Goal: Task Accomplishment & Management: Complete application form

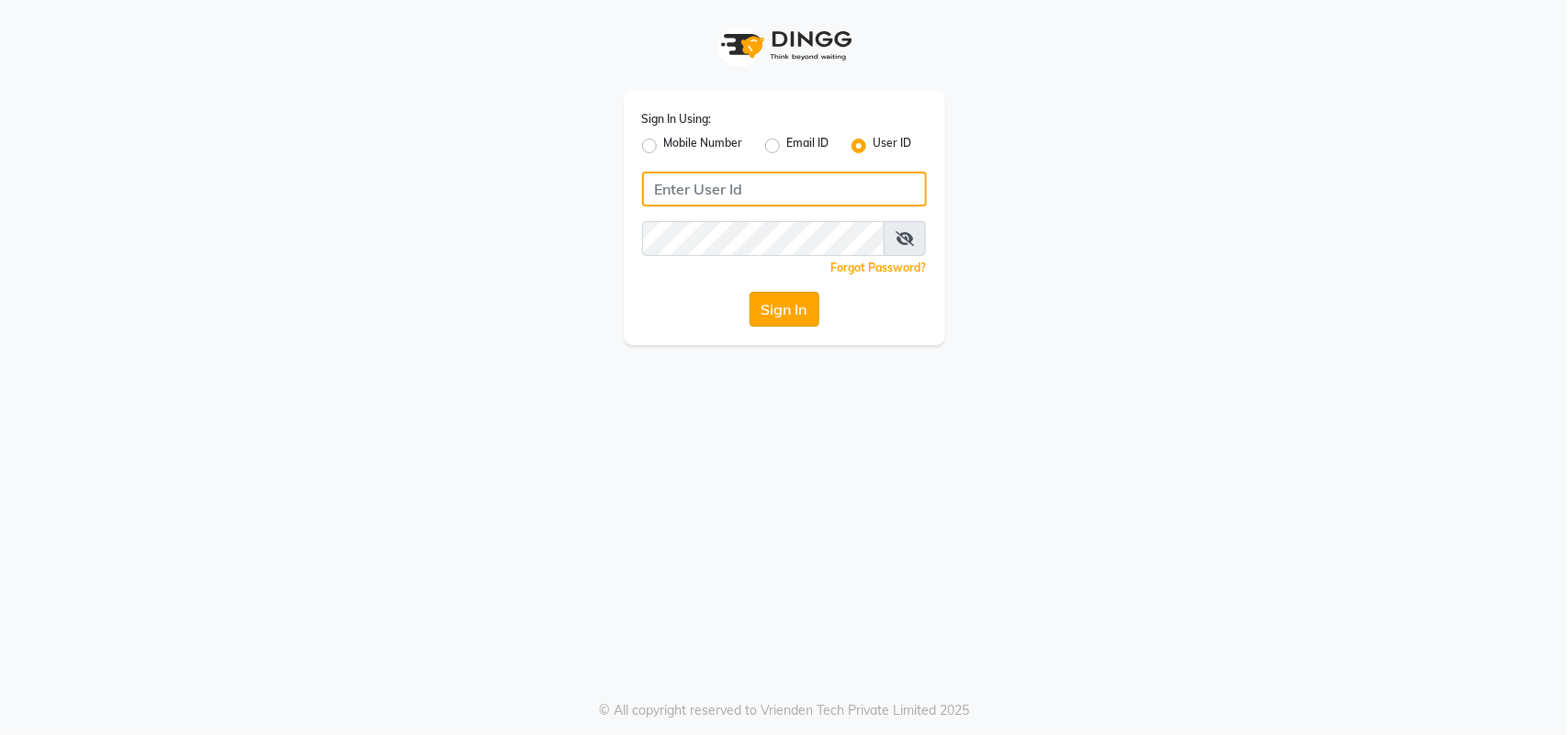
type input "bellavida"
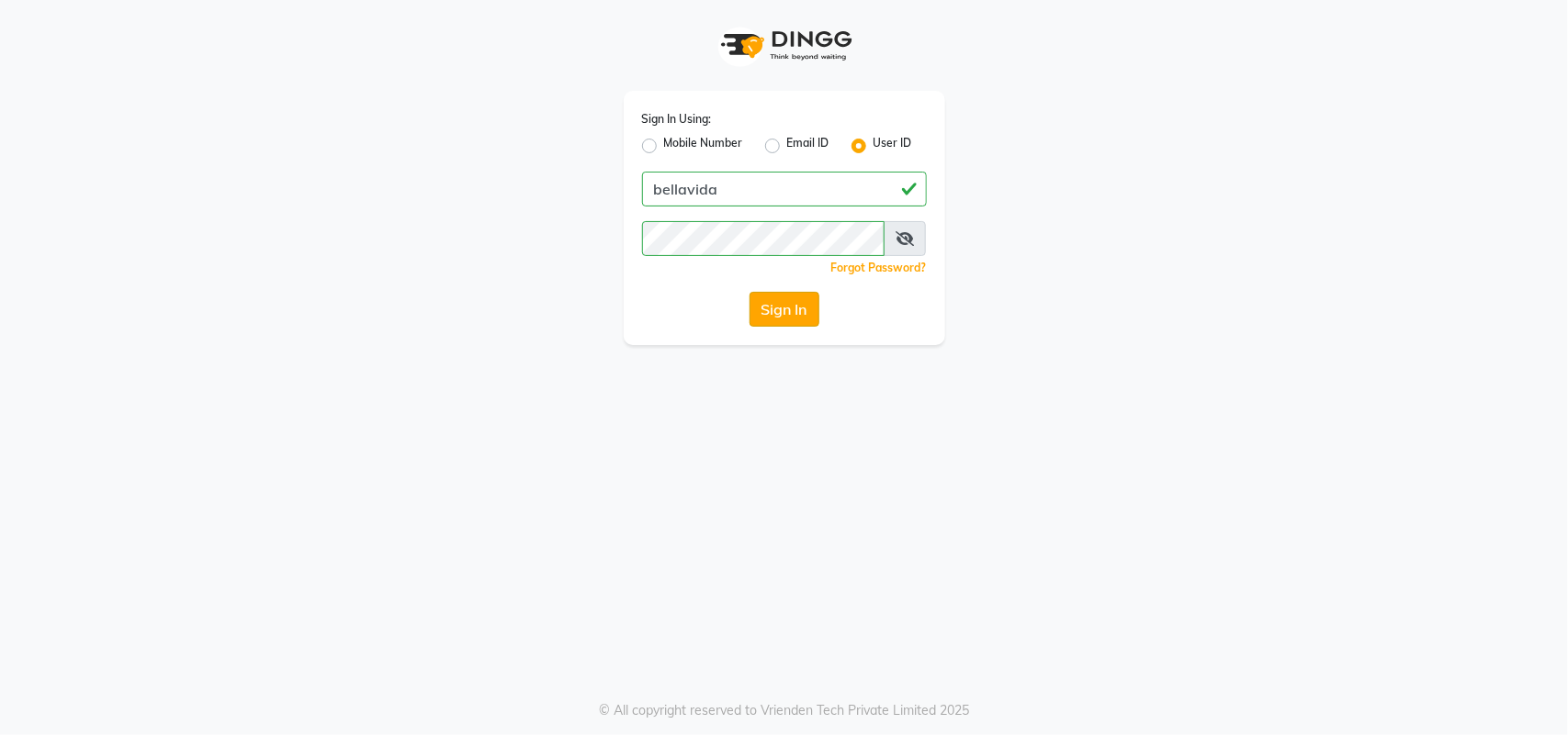
click at [790, 326] on button "Sign In" at bounding box center [784, 309] width 70 height 35
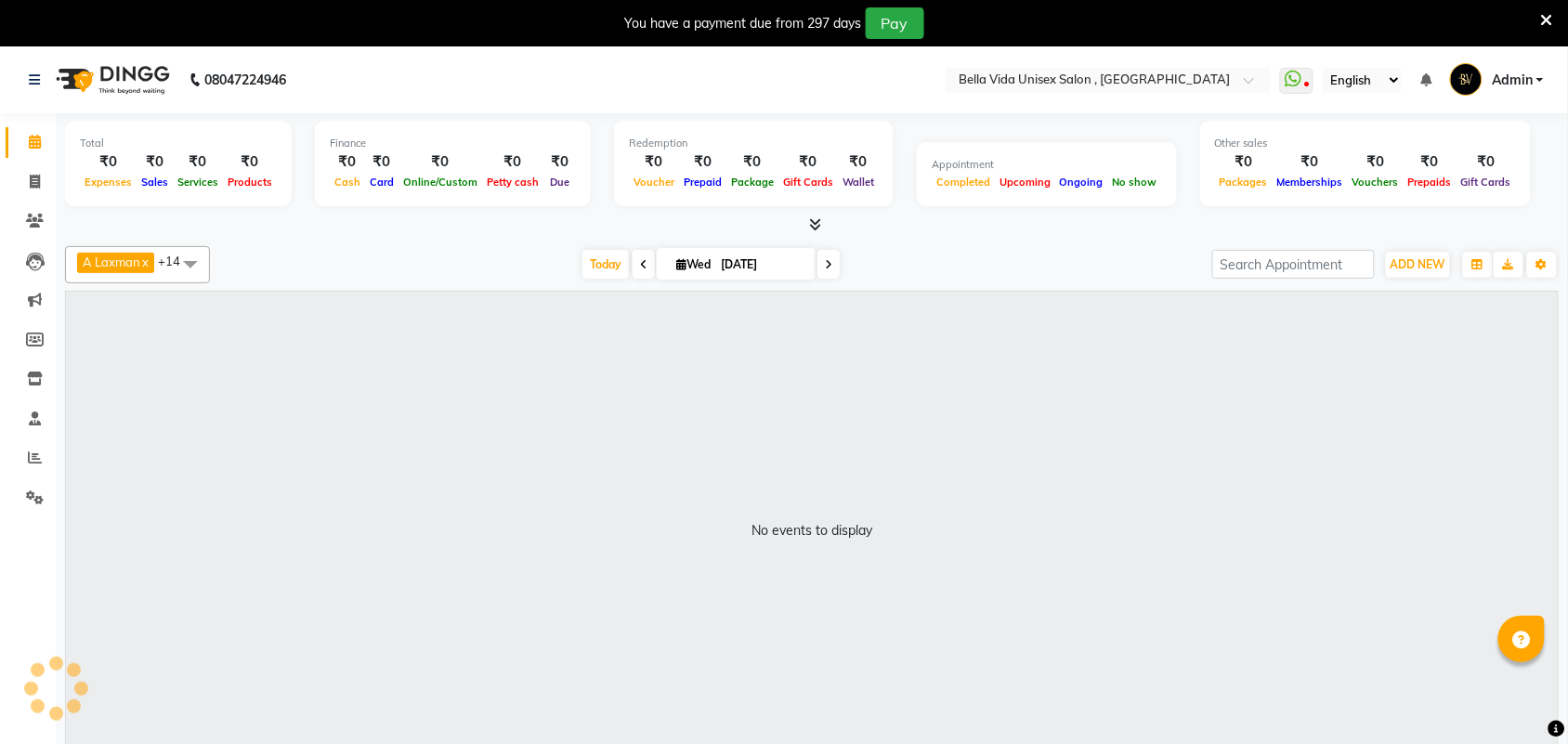
select select "en"
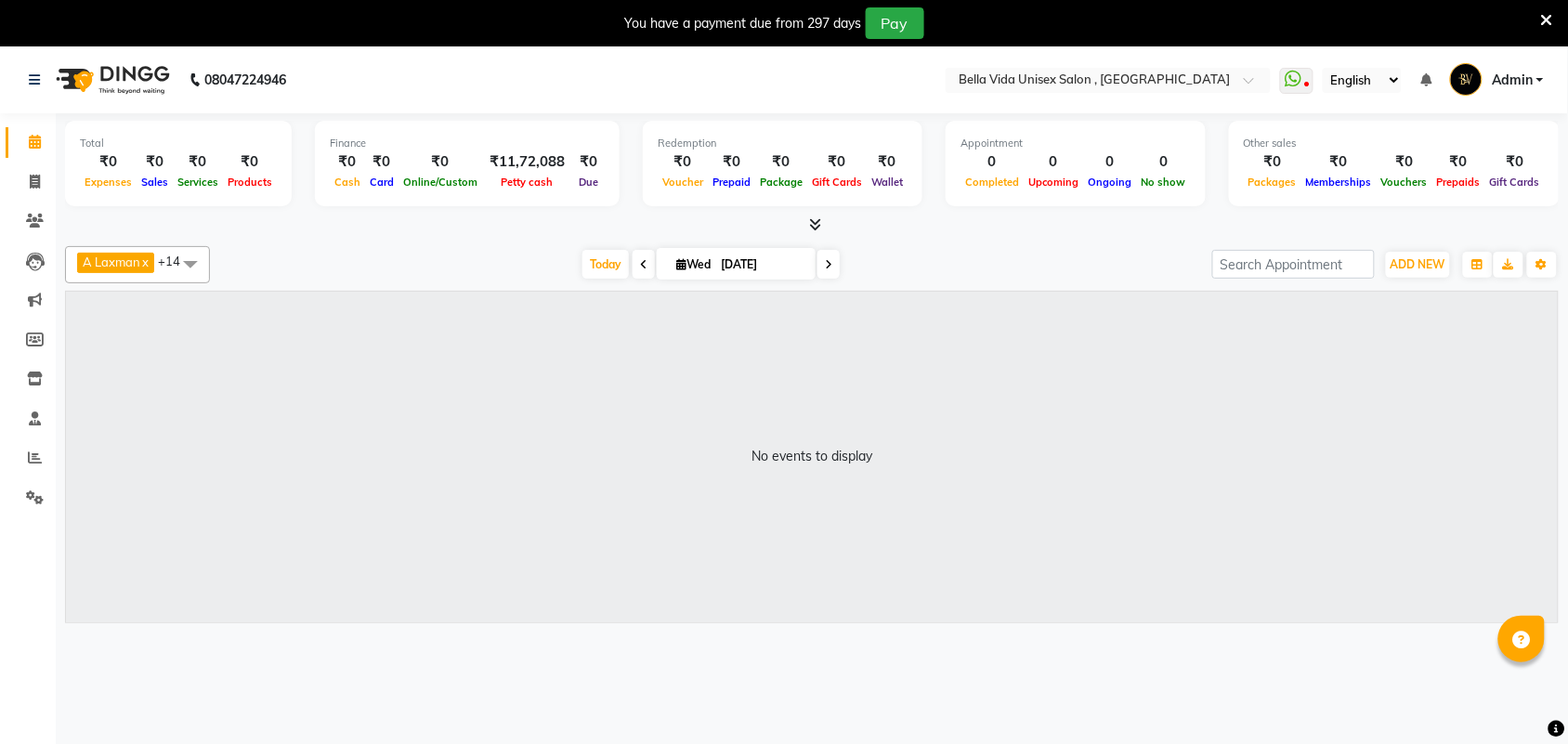
drag, startPoint x: 1445, startPoint y: 41, endPoint x: 0, endPoint y: 362, distance: 1480.2
click at [792, 352] on div "No events to display" at bounding box center [811, 457] width 1492 height 331
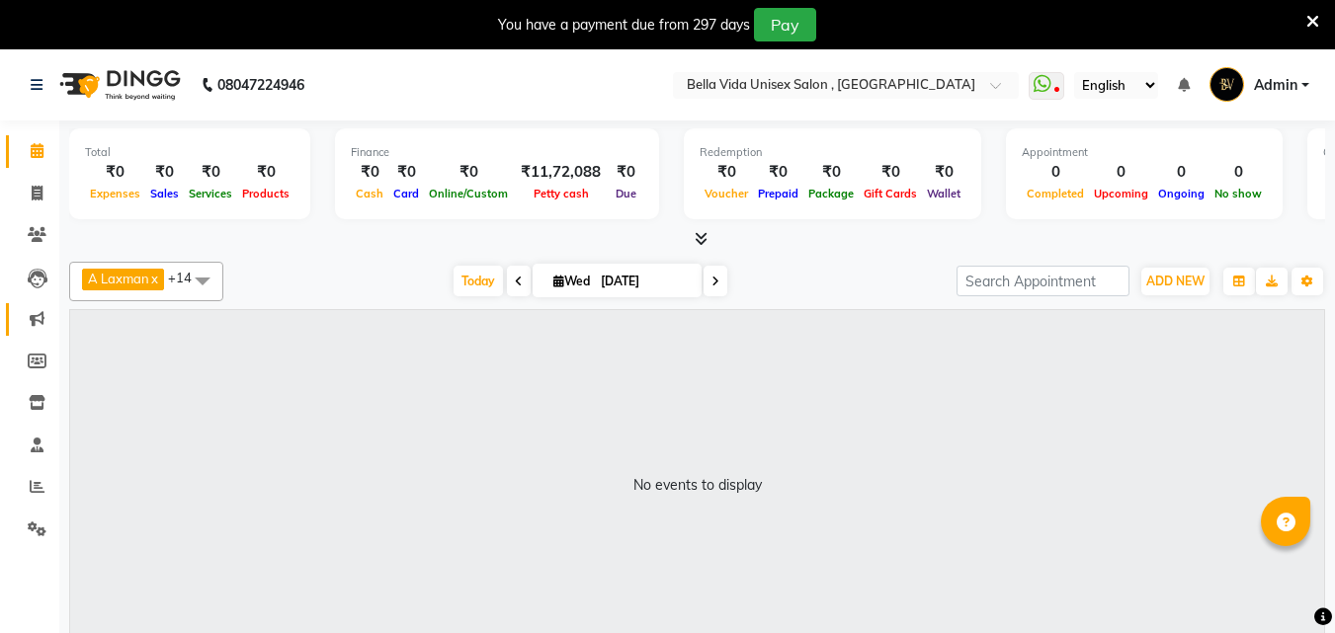
click at [22, 324] on span at bounding box center [37, 319] width 35 height 23
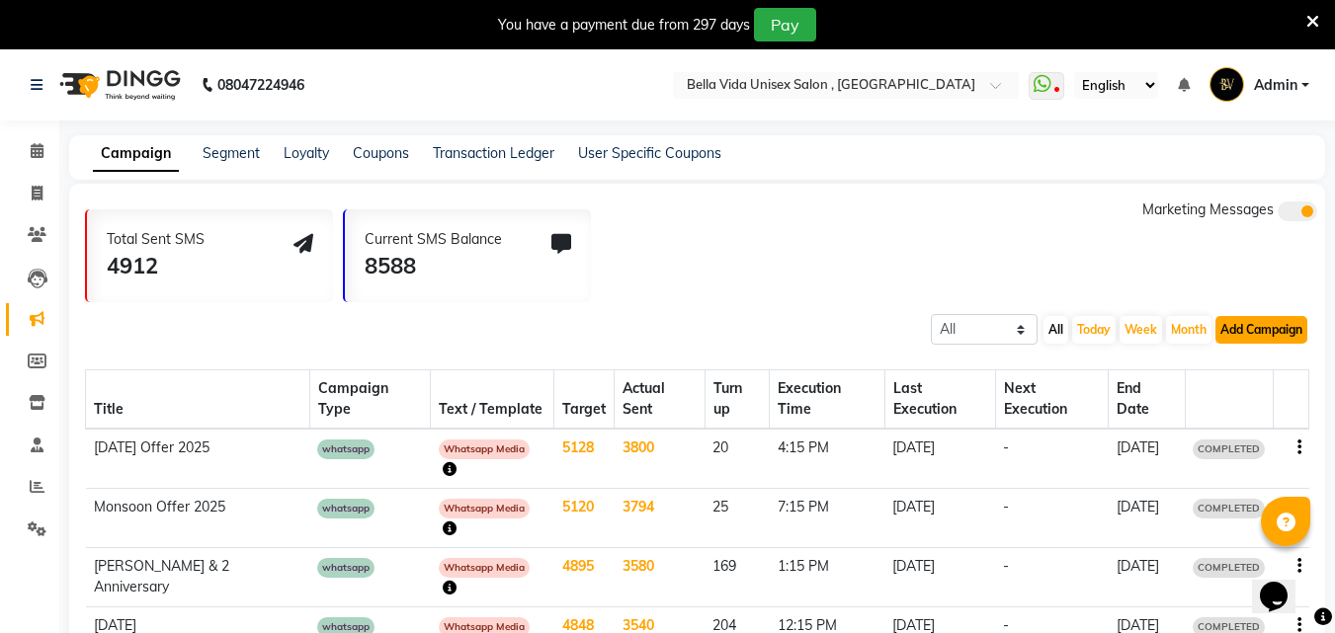
click at [1299, 333] on button "Add Campaign" at bounding box center [1261, 330] width 92 height 28
click at [1258, 333] on button "Add Campaign" at bounding box center [1261, 330] width 92 height 28
click at [1259, 332] on button "Add Campaign" at bounding box center [1261, 330] width 92 height 28
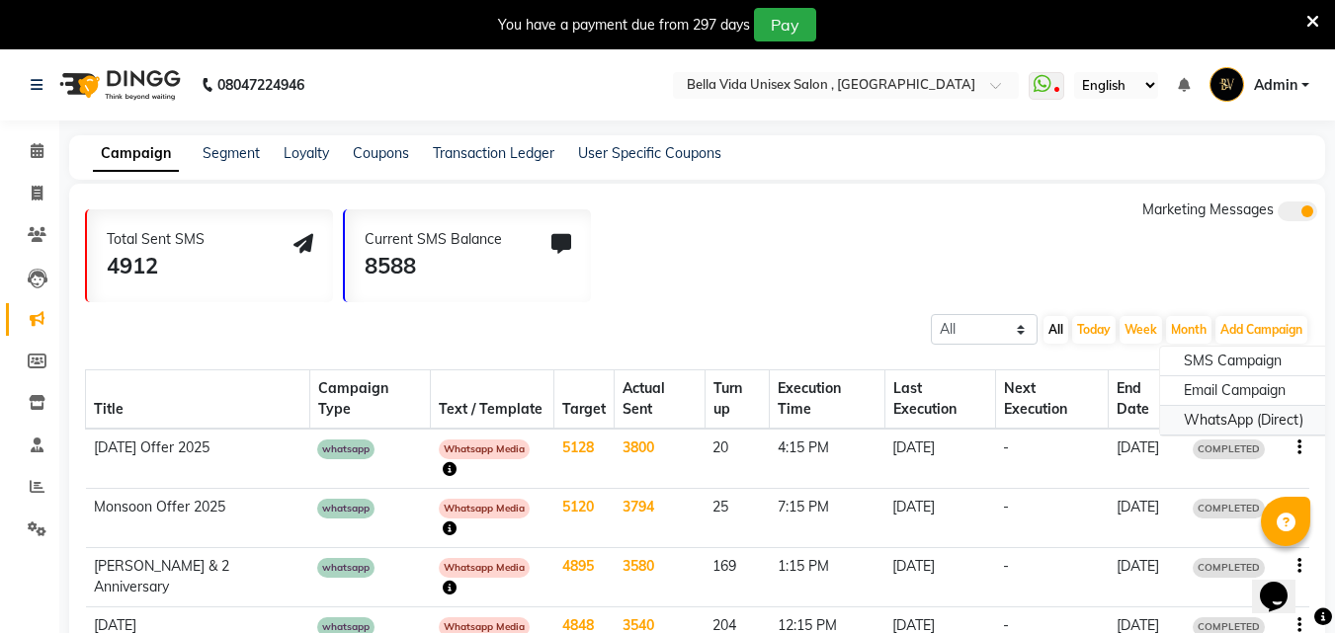
click at [1217, 419] on div "WhatsApp (Direct)" at bounding box center [1243, 421] width 167 height 30
select select "2"
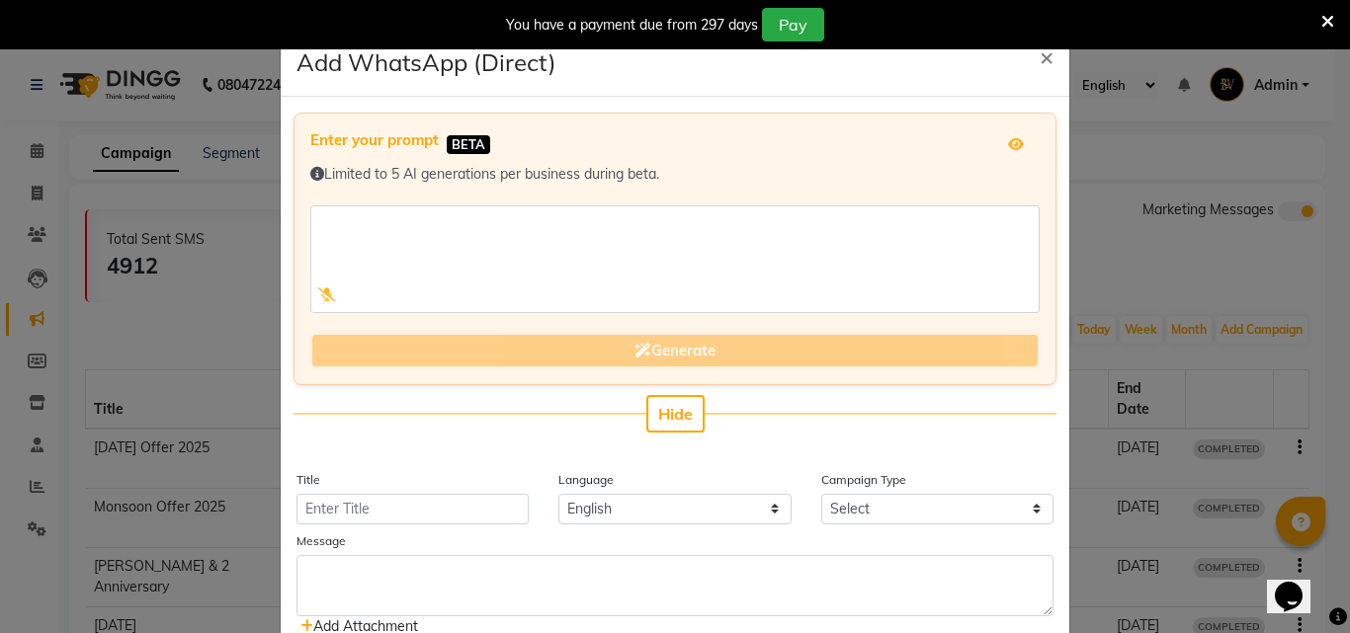
click at [631, 408] on div "Hide" at bounding box center [674, 414] width 763 height 38
click at [658, 414] on span "Hide" at bounding box center [675, 414] width 35 height 20
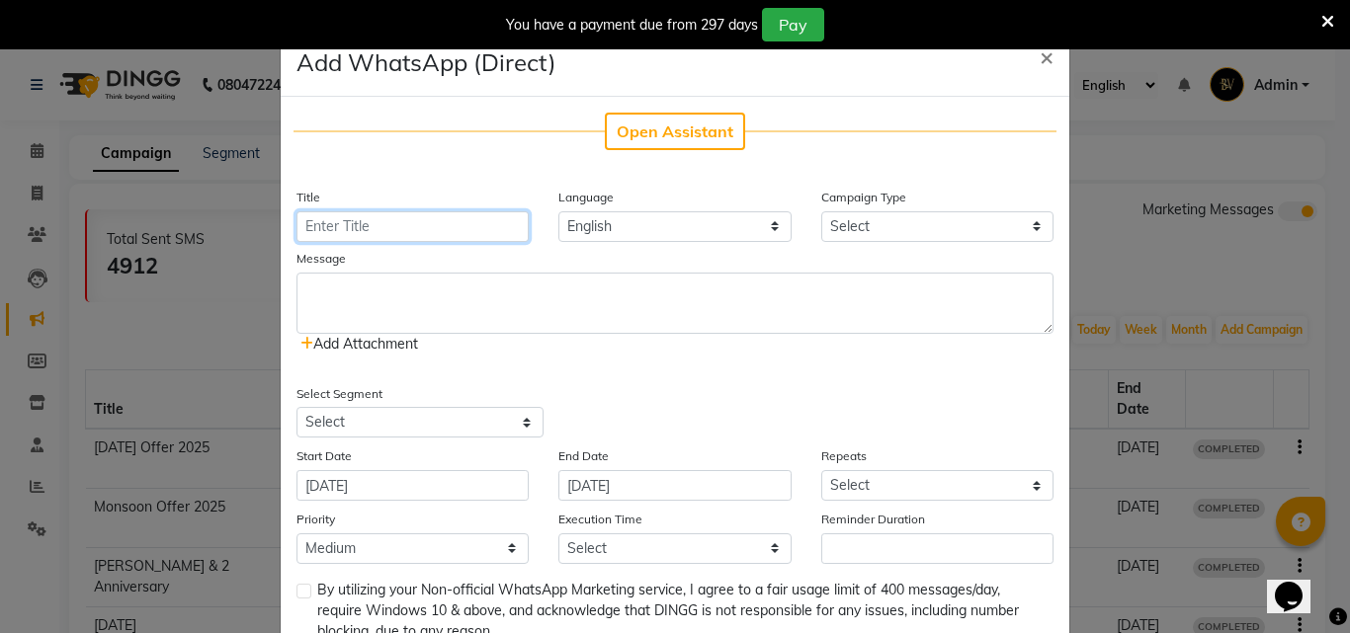
click at [345, 238] on input "Title" at bounding box center [412, 226] width 232 height 31
type input "Ganesh Chaturthi 2025"
click at [353, 268] on div "Message" at bounding box center [674, 261] width 757 height 23
click at [382, 346] on span "Add Attachment" at bounding box center [359, 344] width 118 height 18
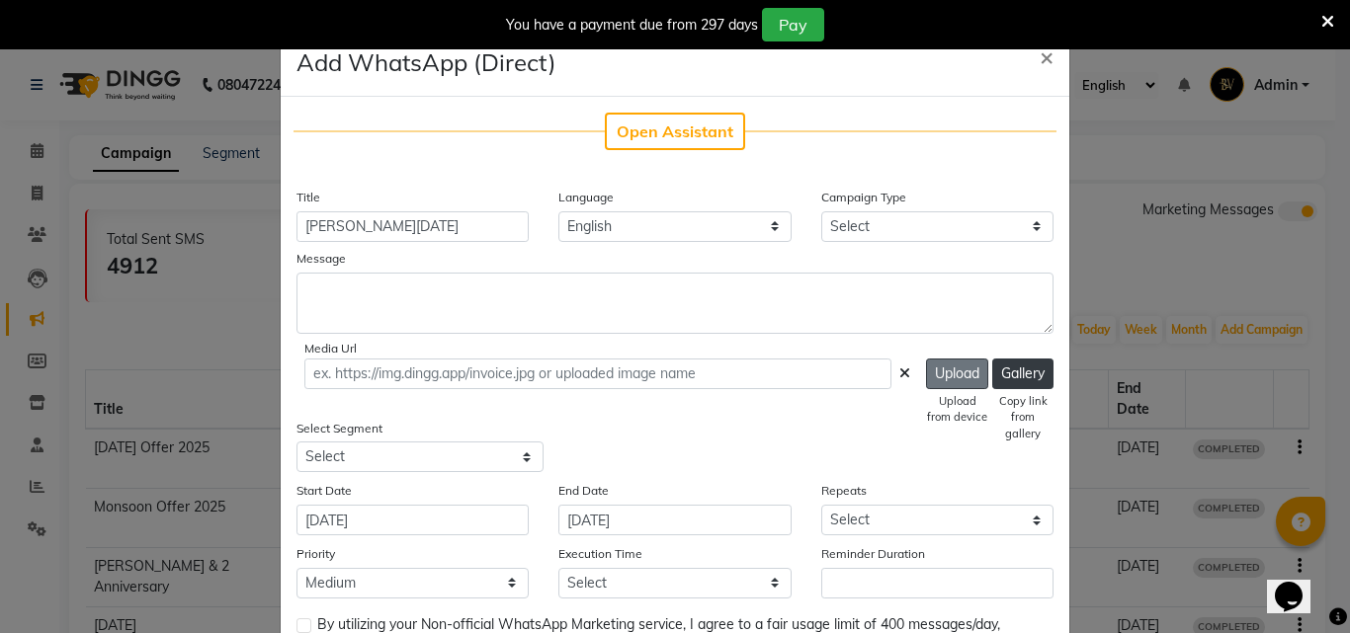
click at [954, 367] on button "Upload" at bounding box center [957, 374] width 62 height 31
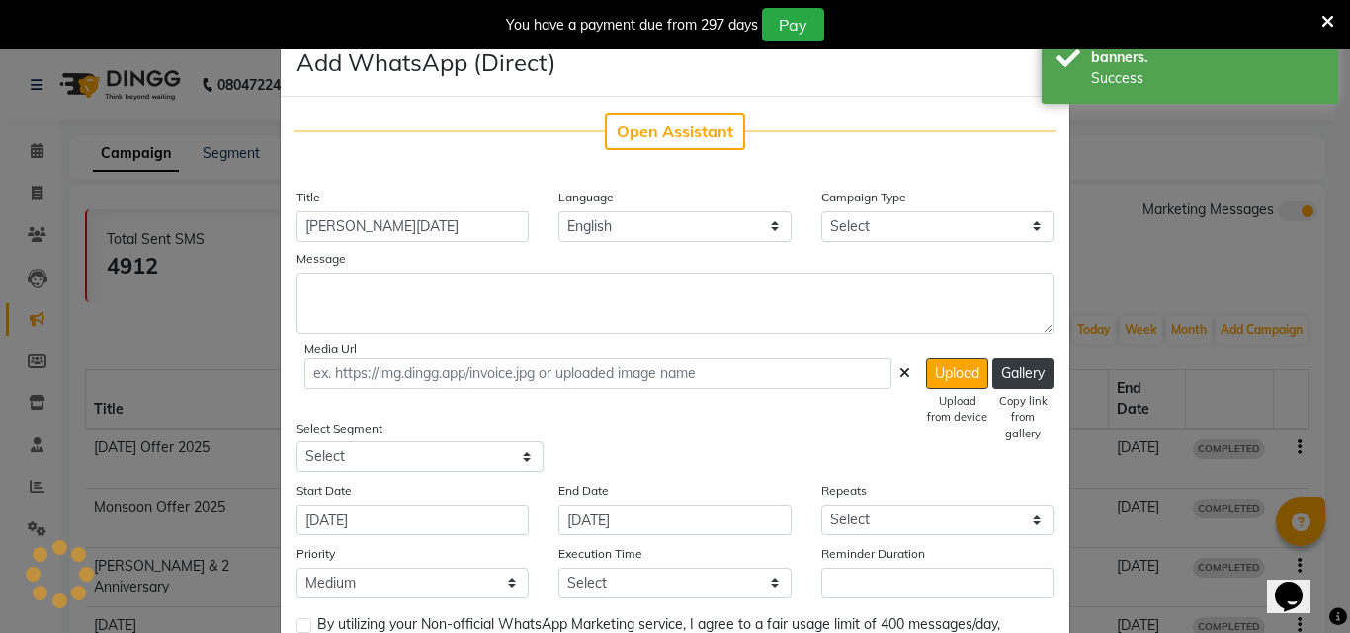
type input "https://ww4.in/a?c=g3KDKN"
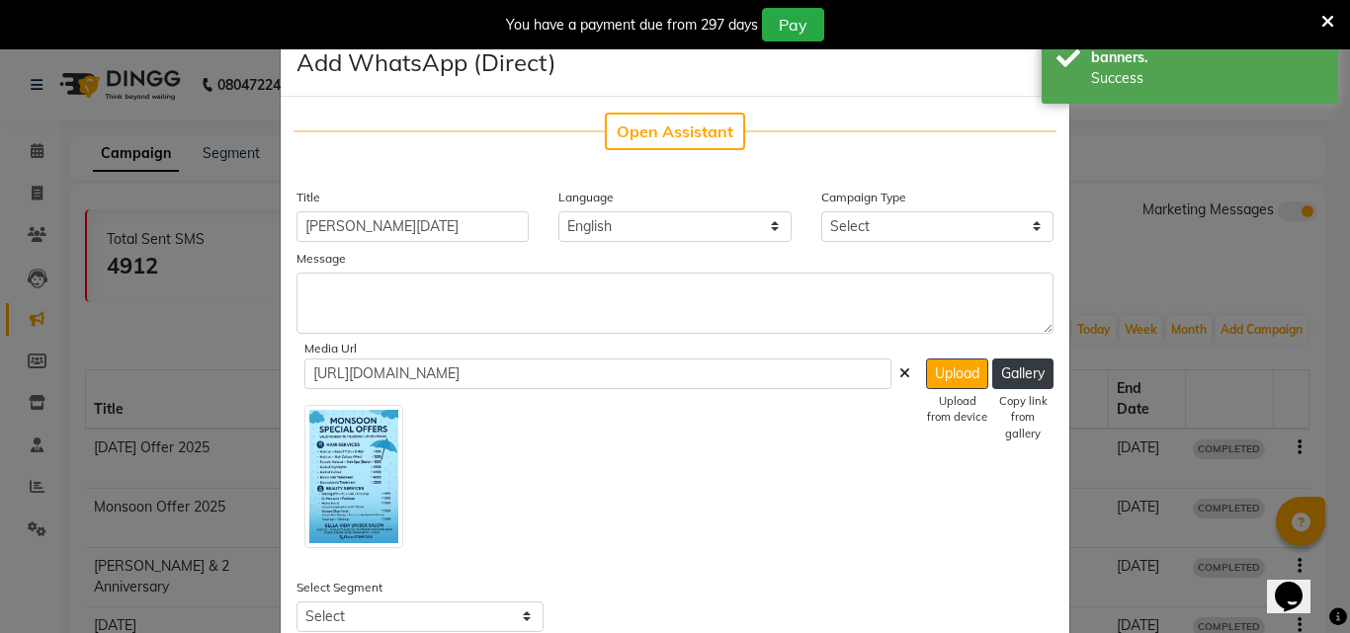
scroll to position [99, 0]
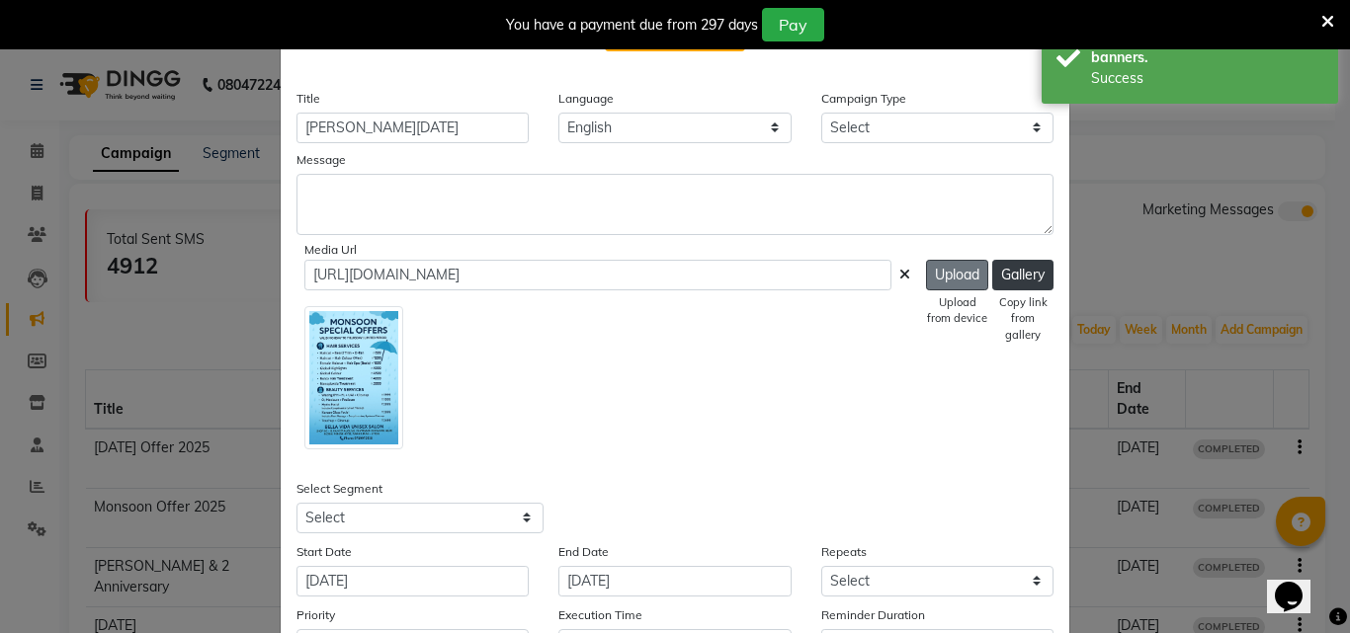
click at [949, 273] on button "Upload" at bounding box center [957, 275] width 62 height 31
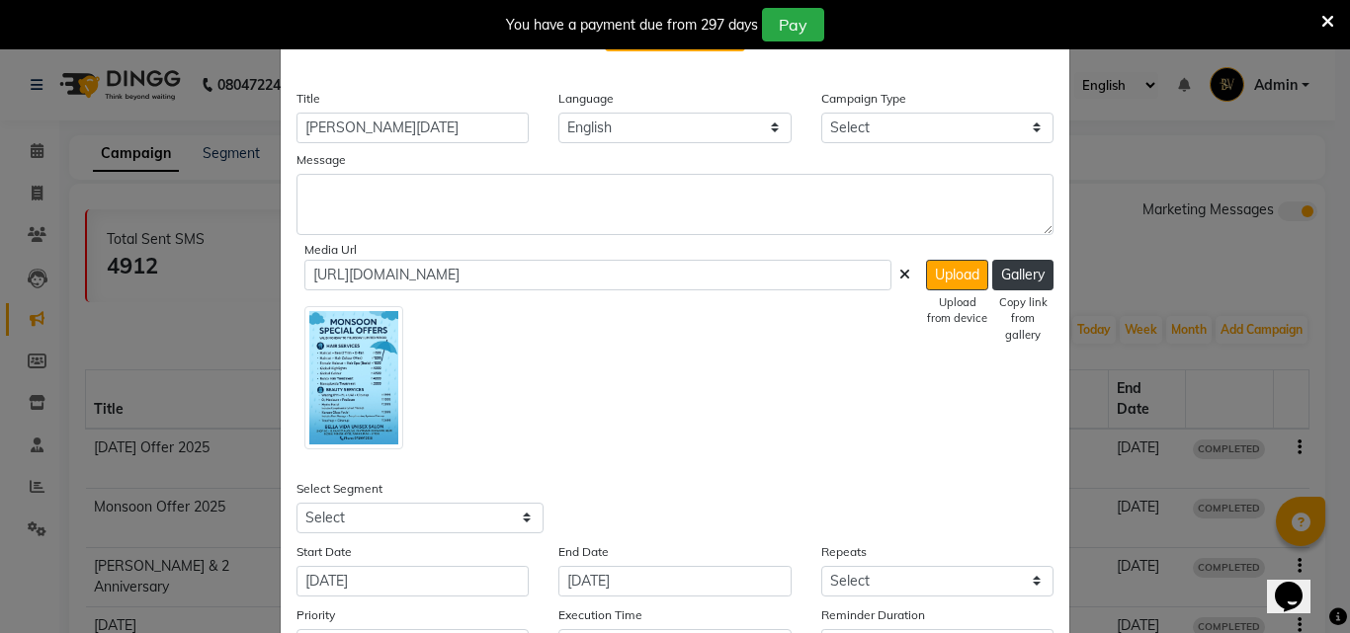
click at [628, 360] on div at bounding box center [607, 374] width 606 height 152
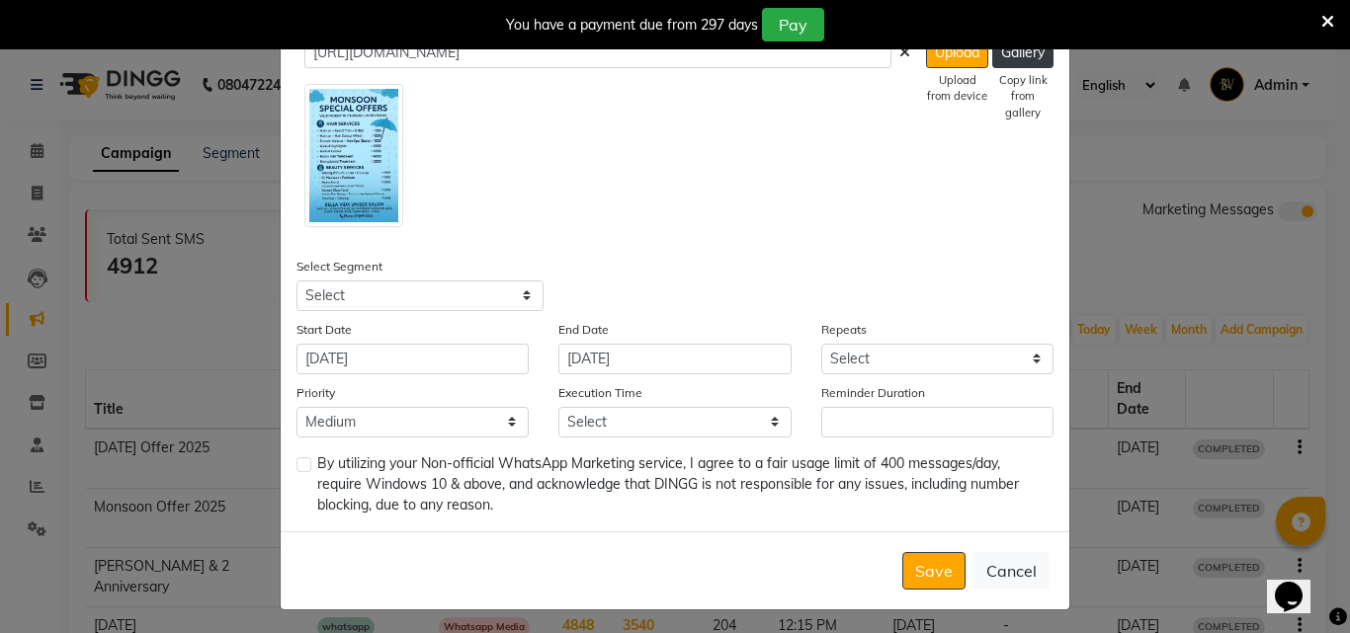
scroll to position [326, 0]
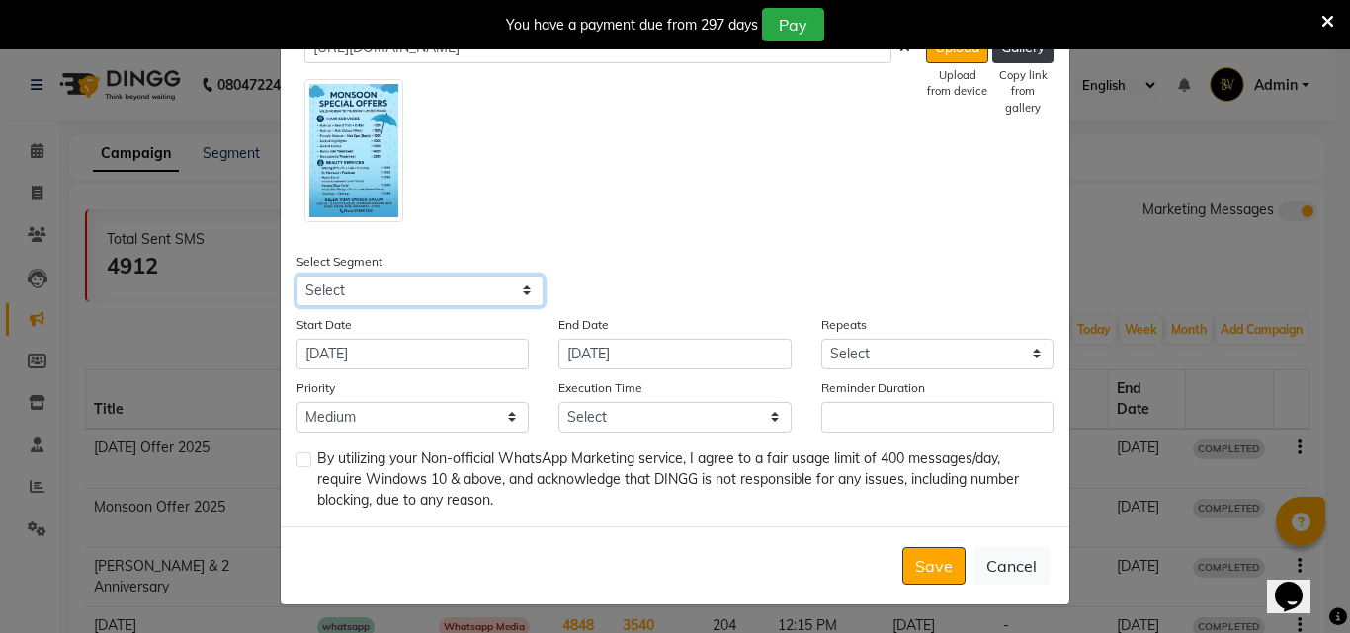
click at [357, 297] on select "Select All Customers All Male Customer All Female Customer All Members All Cust…" at bounding box center [419, 291] width 247 height 31
select select "20404"
click at [296, 276] on select "Select All Customers All Male Customer All Female Customer All Members All Cust…" at bounding box center [419, 291] width 247 height 31
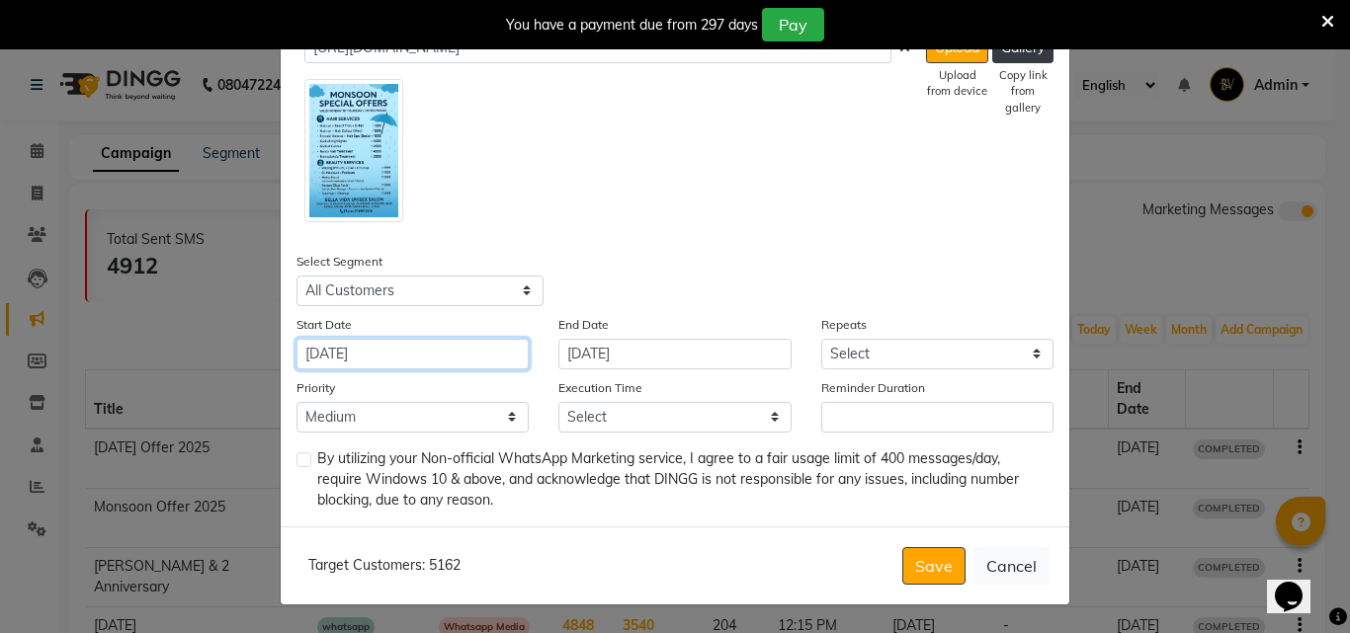
click at [371, 353] on input "03-09-2025" at bounding box center [412, 354] width 232 height 31
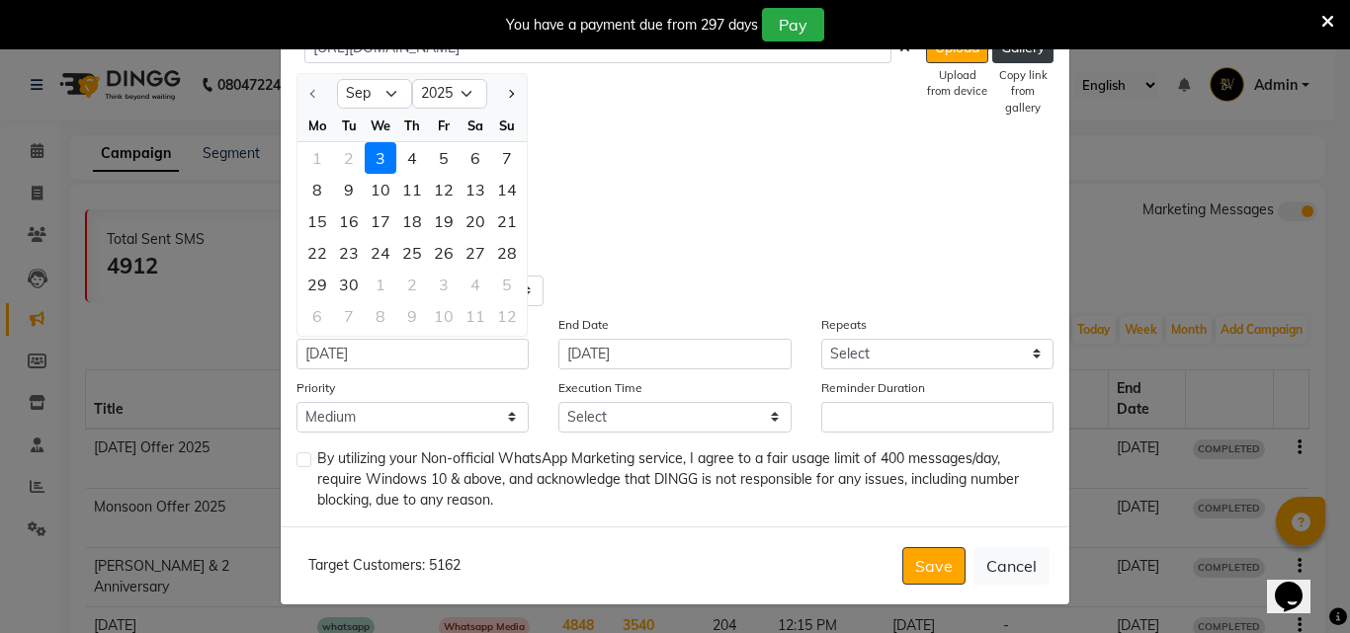
click at [365, 153] on div "3" at bounding box center [381, 158] width 32 height 32
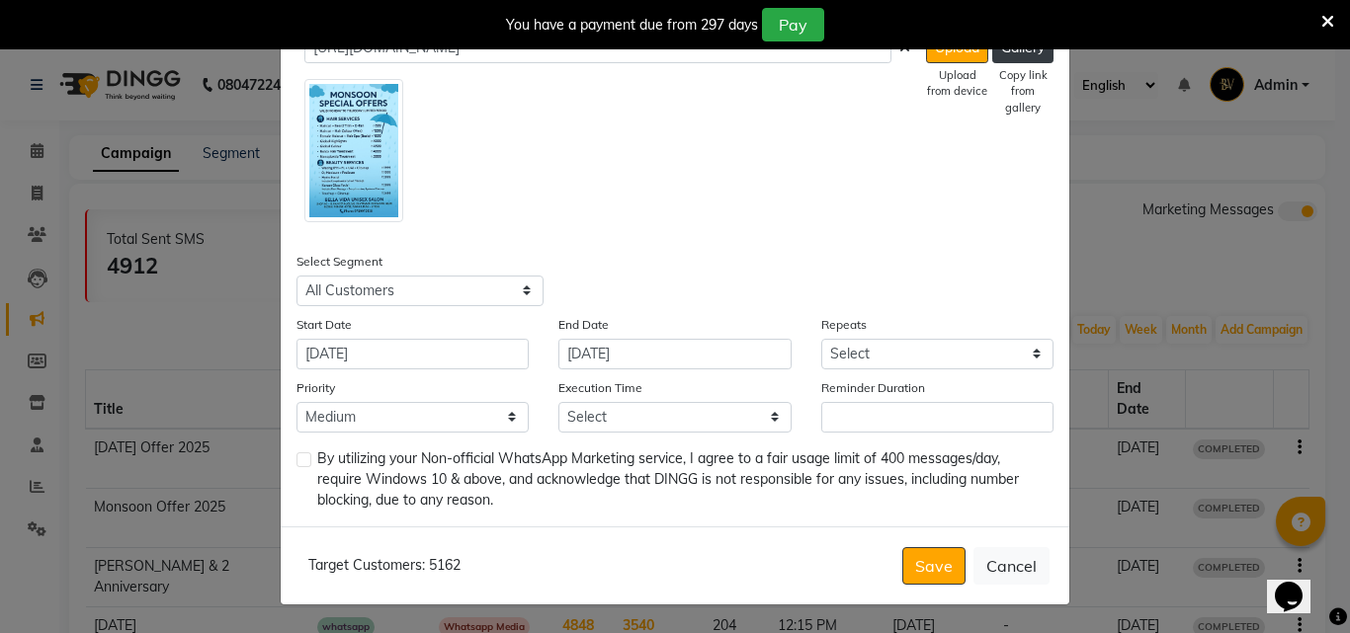
click at [677, 296] on div "Select Segment Select All Customers All Male Customer All Female Customer All M…" at bounding box center [675, 278] width 786 height 55
click at [871, 346] on select "Select Once Daily Alternate Day Weekly Monthly Yearly" at bounding box center [937, 354] width 232 height 31
select select "1"
click at [821, 339] on select "Select Once Daily Alternate Day Weekly Monthly Yearly" at bounding box center [937, 354] width 232 height 31
click at [386, 419] on select "Low Medium High" at bounding box center [412, 417] width 232 height 31
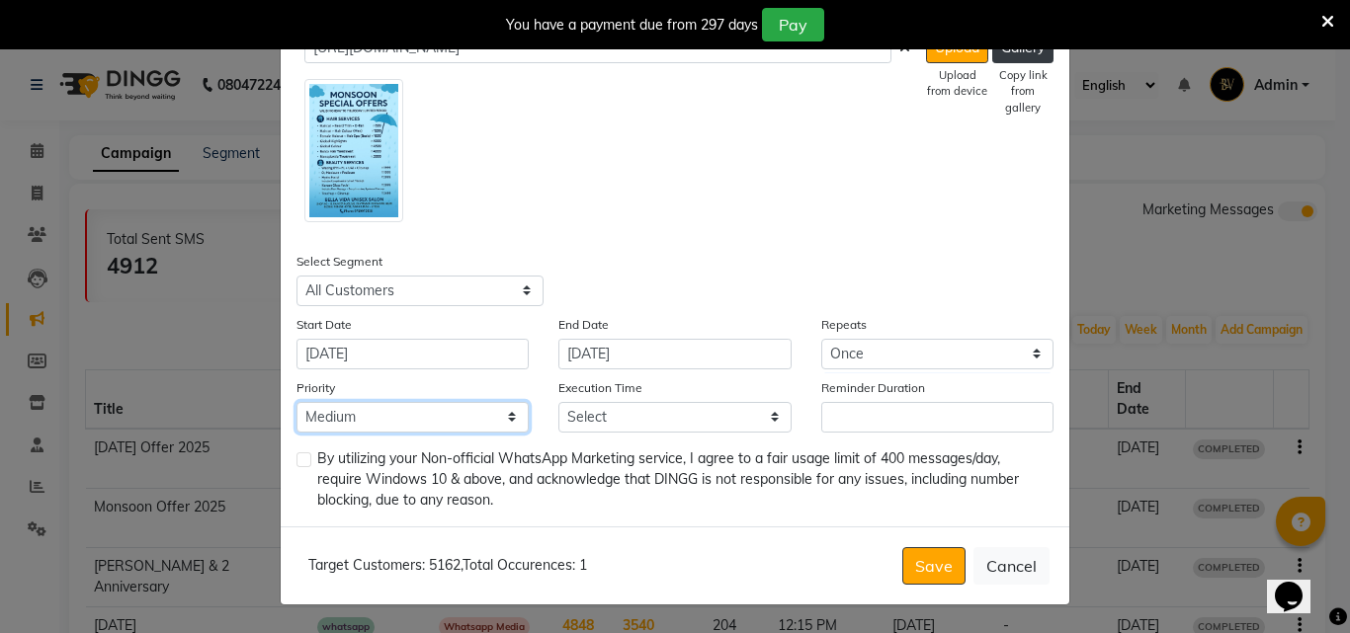
click at [386, 419] on select "Low Medium High" at bounding box center [412, 417] width 232 height 31
click at [367, 422] on select "Low Medium High" at bounding box center [412, 417] width 232 height 31
select select "1"
click at [296, 402] on select "Low Medium High" at bounding box center [412, 417] width 232 height 31
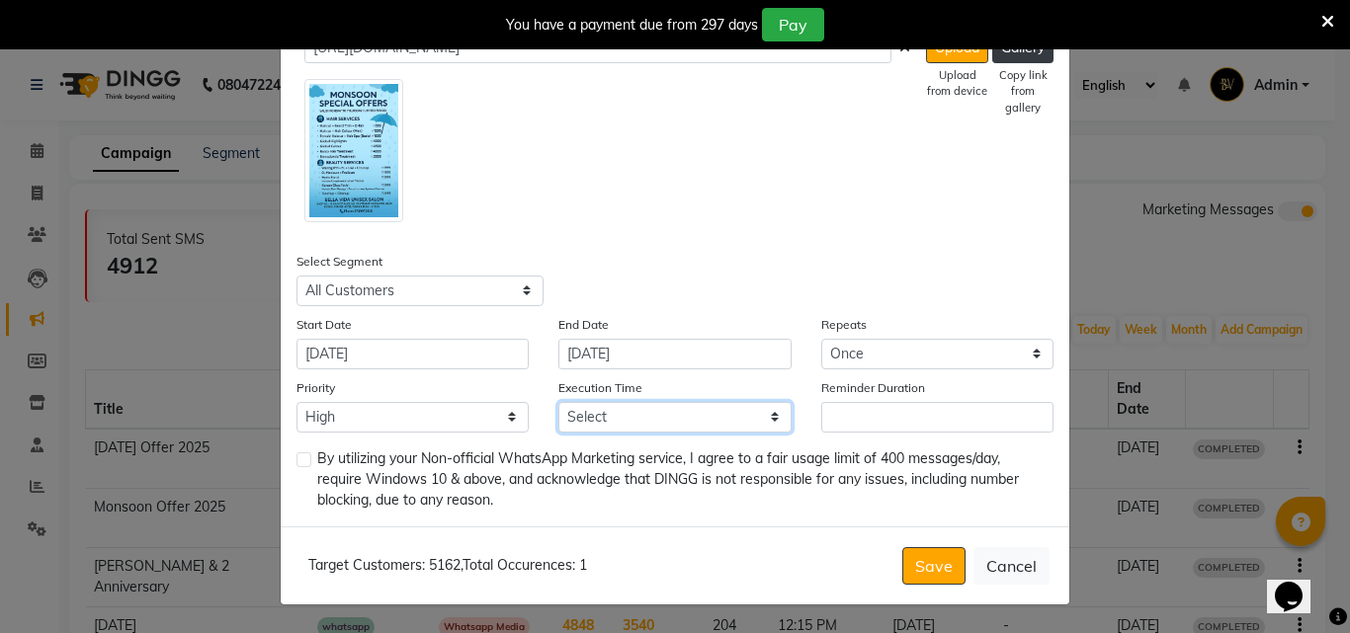
click at [665, 414] on select "Select 09:00 AM 09:15 AM 09:30 AM 09:45 AM 10:00 AM 10:15 AM 10:30 AM 10:45 AM …" at bounding box center [674, 417] width 232 height 31
select select "690"
click at [558, 402] on select "Select 09:00 AM 09:15 AM 09:30 AM 09:45 AM 10:00 AM 10:15 AM 10:30 AM 10:45 AM …" at bounding box center [674, 417] width 232 height 31
click at [936, 576] on button "Save" at bounding box center [933, 566] width 63 height 38
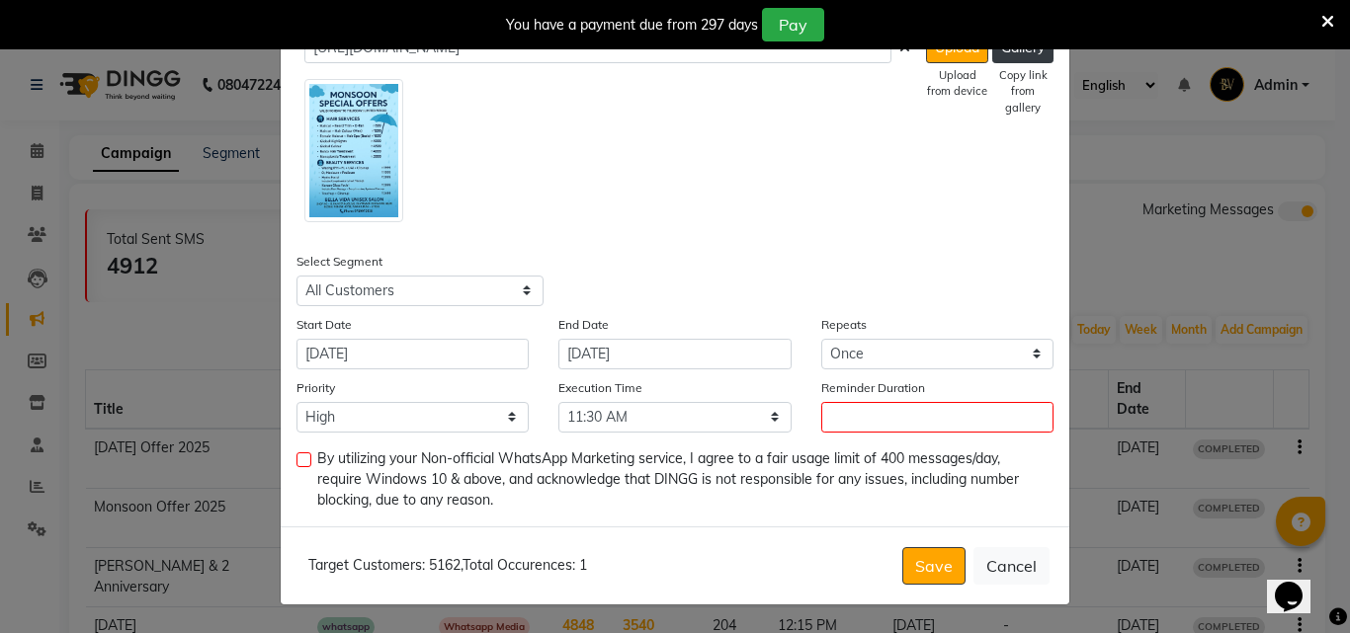
click at [296, 461] on label at bounding box center [303, 460] width 15 height 15
click at [296, 461] on input "checkbox" at bounding box center [302, 460] width 13 height 13
checkbox input "true"
click at [933, 555] on button "Save" at bounding box center [933, 566] width 63 height 38
click at [894, 416] on input "Reminder Duration" at bounding box center [937, 417] width 232 height 31
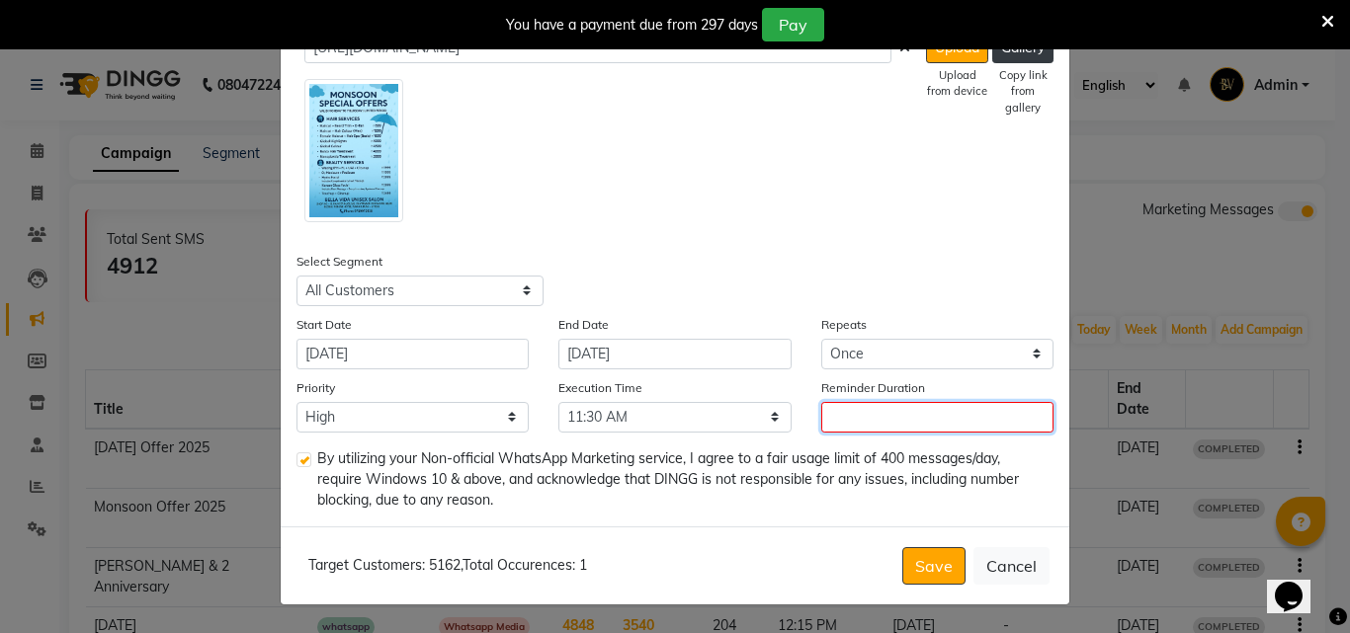
drag, startPoint x: 861, startPoint y: 431, endPoint x: 904, endPoint y: 556, distance: 132.8
click at [861, 432] on input "Reminder Duration" at bounding box center [937, 417] width 232 height 31
click at [912, 570] on button "Save" at bounding box center [933, 566] width 63 height 38
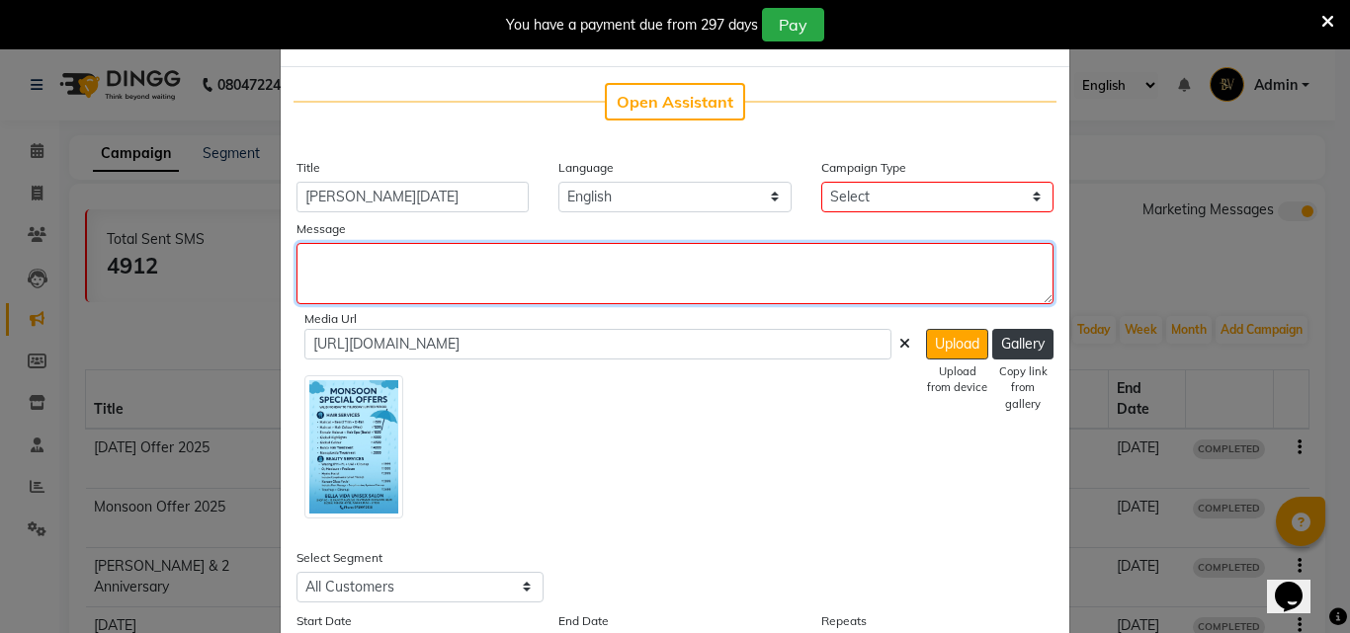
click at [690, 258] on textarea at bounding box center [674, 273] width 757 height 61
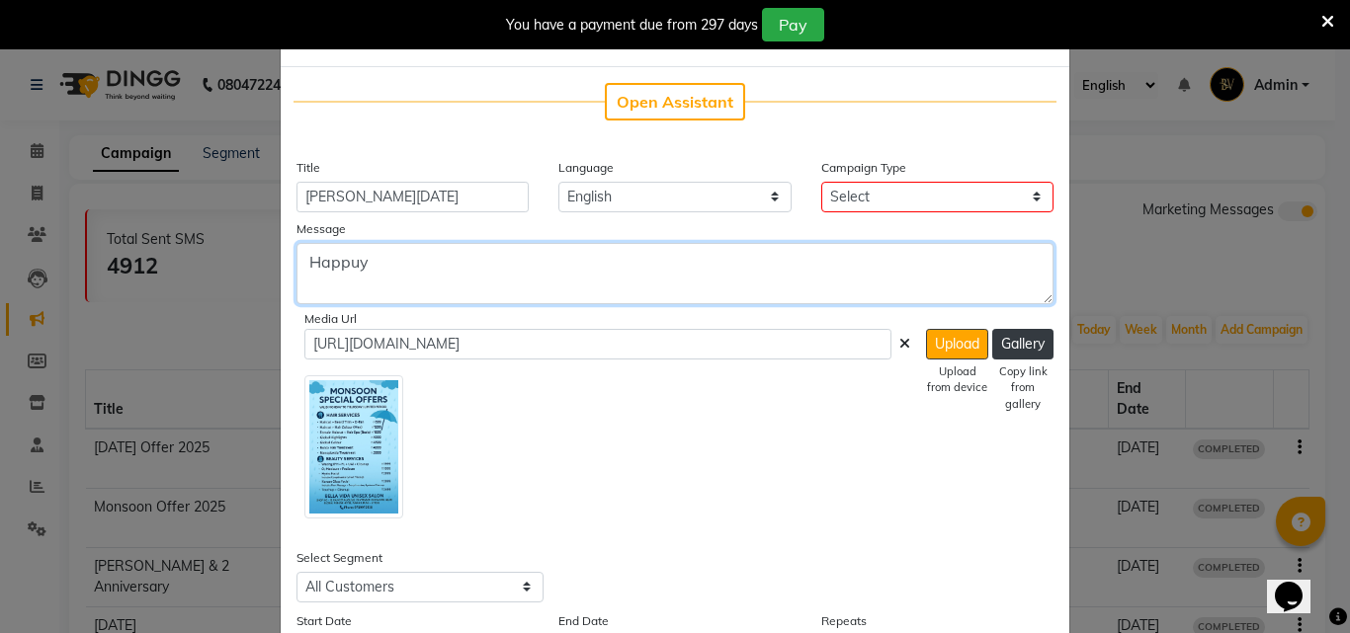
drag, startPoint x: 368, startPoint y: 270, endPoint x: 261, endPoint y: 272, distance: 106.7
click at [261, 272] on ngb-modal-window "Add WhatsApp (Direct) × Open Assistant Title Ganesh Chaturthi 2025 Language Eng…" at bounding box center [675, 316] width 1350 height 633
paste textarea "happy ganesh chaturthi"
click at [310, 269] on textarea "happy ganesh chaturthi" at bounding box center [674, 273] width 757 height 61
type textarea "Happy Ganesh Chaturthi.."
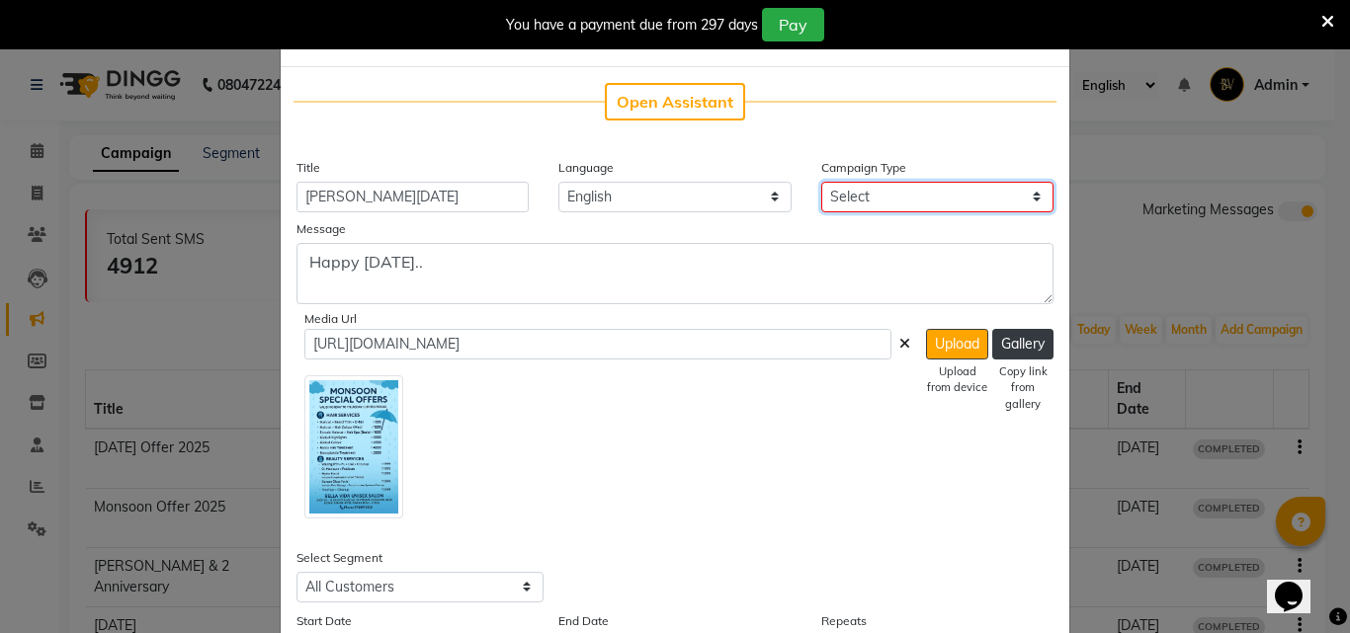
click at [902, 204] on select "Select Birthday Anniversary Promotional Service reminder" at bounding box center [937, 197] width 232 height 31
select select "3"
click at [821, 182] on select "Select Birthday Anniversary Promotional Service reminder" at bounding box center [937, 197] width 232 height 31
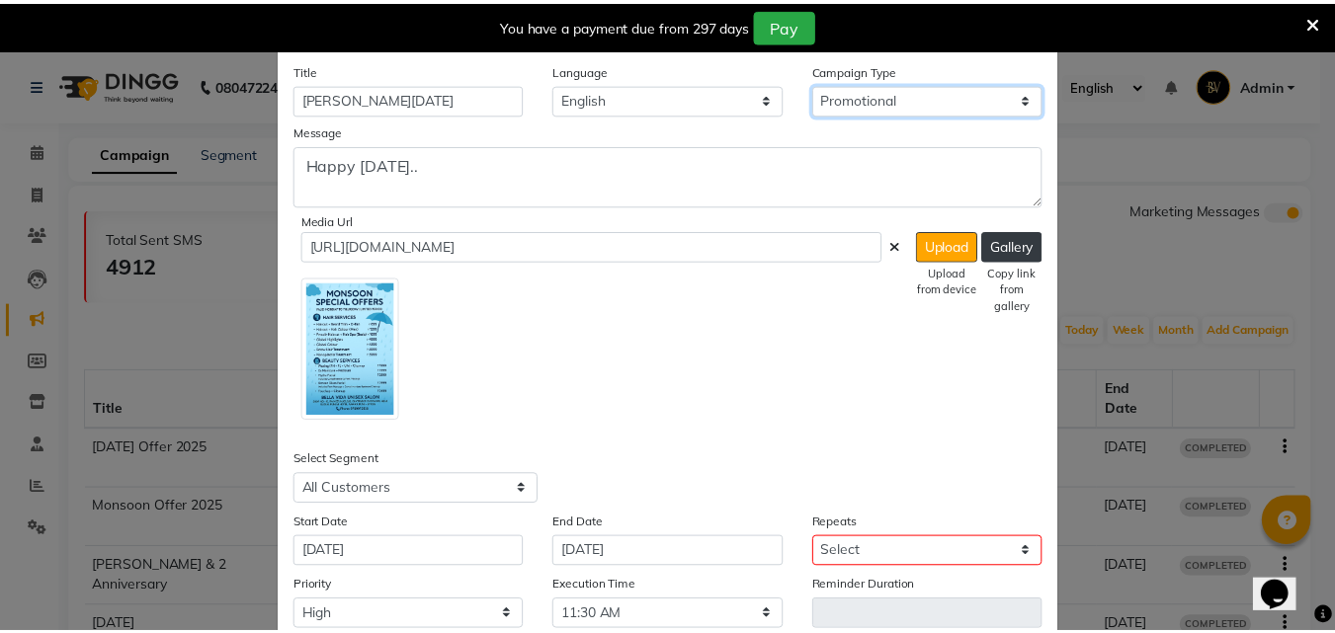
scroll to position [326, 0]
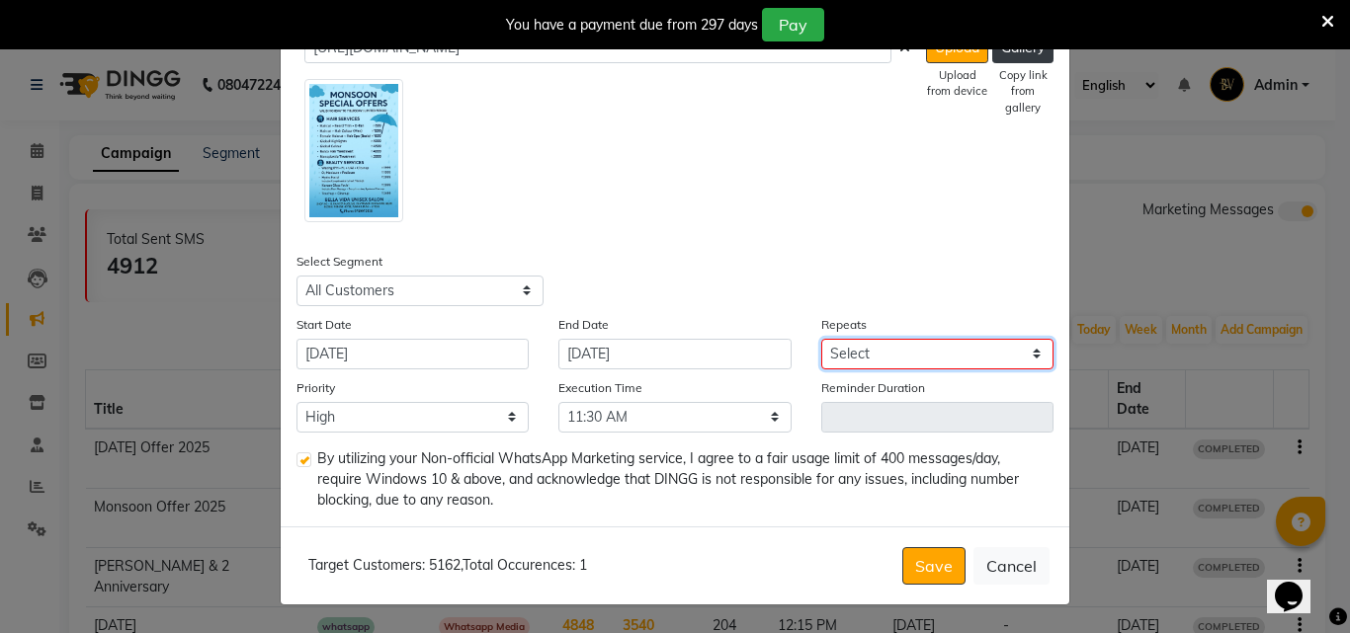
click at [885, 343] on select "Select Once Daily Alternate Day Weekly Monthly Yearly" at bounding box center [937, 354] width 232 height 31
select select "1"
click at [821, 339] on select "Select Once Daily Alternate Day Weekly Monthly Yearly" at bounding box center [937, 354] width 232 height 31
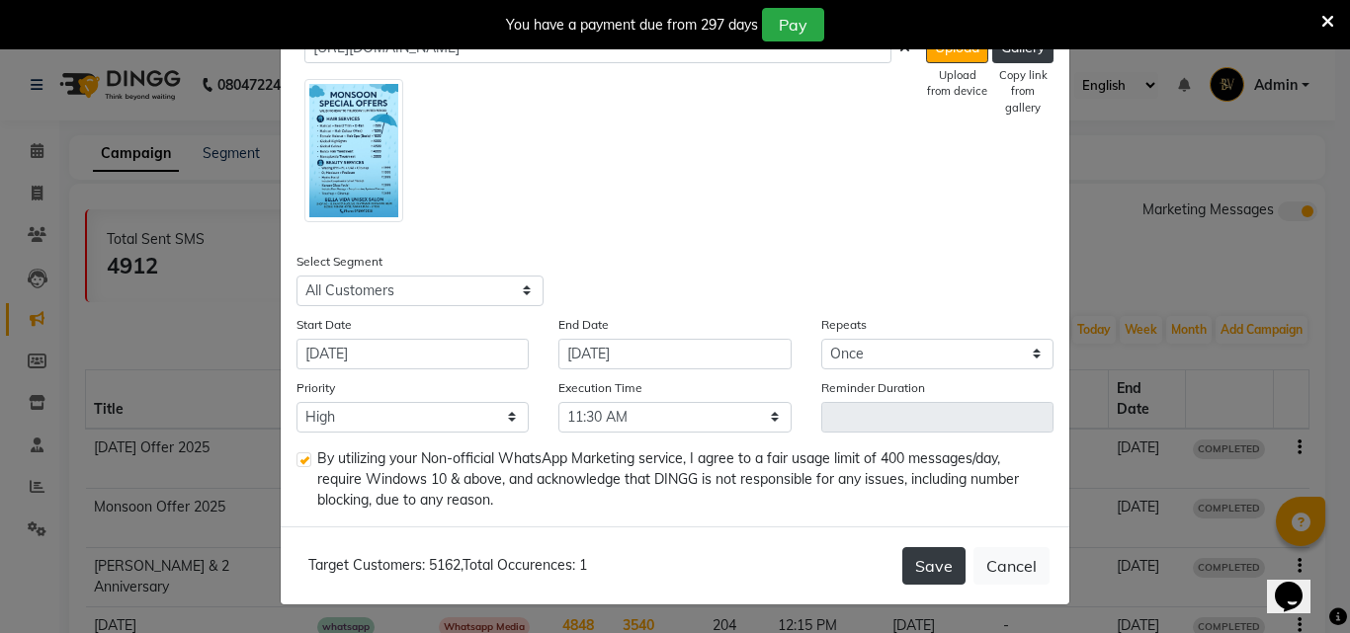
click at [915, 548] on button "Save" at bounding box center [933, 566] width 63 height 38
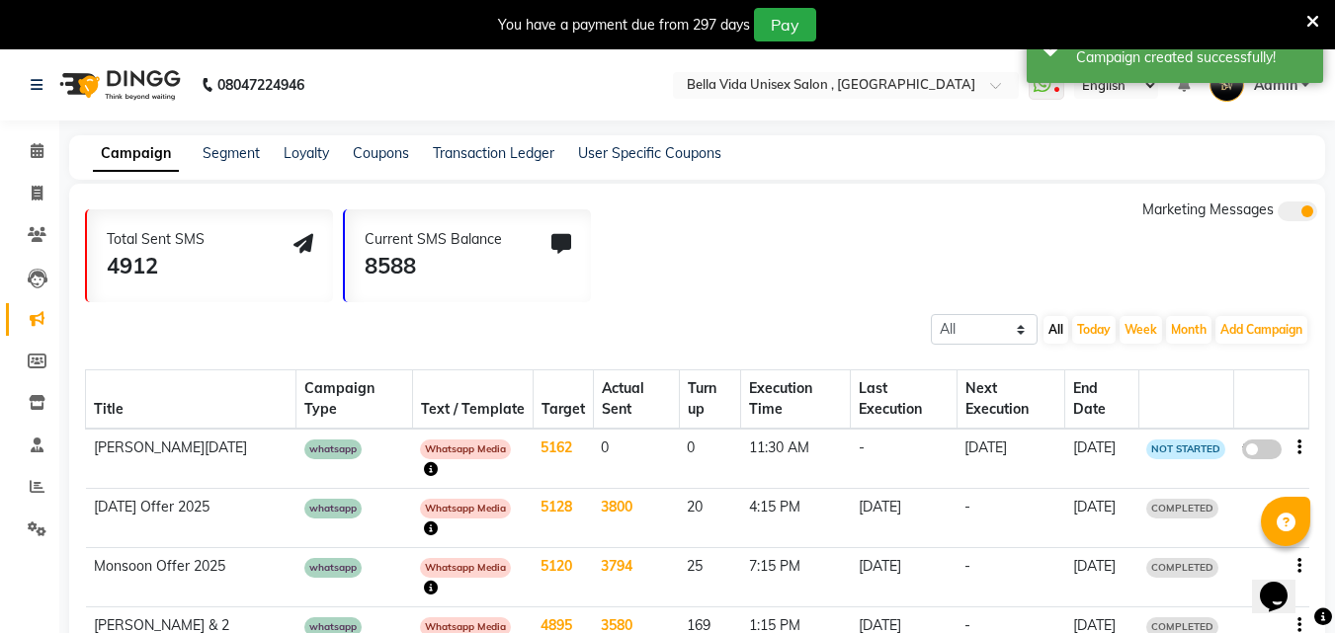
click at [424, 470] on icon "button" at bounding box center [431, 469] width 14 height 14
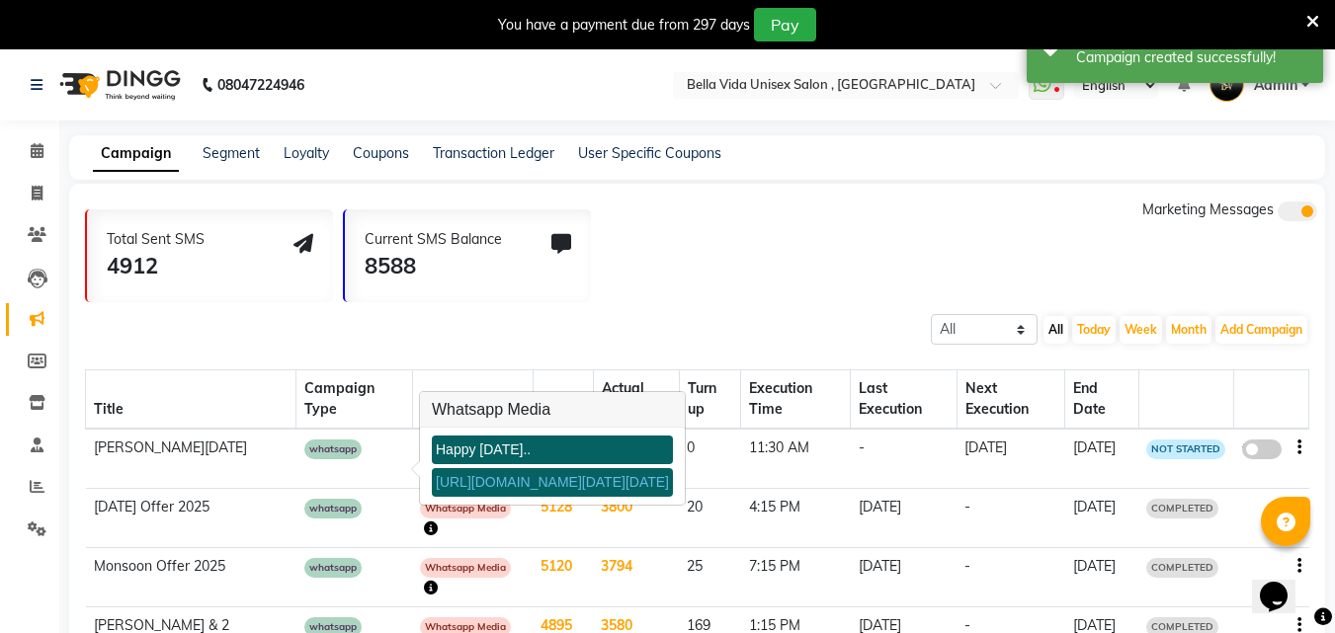
click at [497, 490] on link "https://img.dingg.app/bella_vida_unisex_salon__wakad/images/WhatsApp_Image_2025…" at bounding box center [552, 482] width 233 height 16
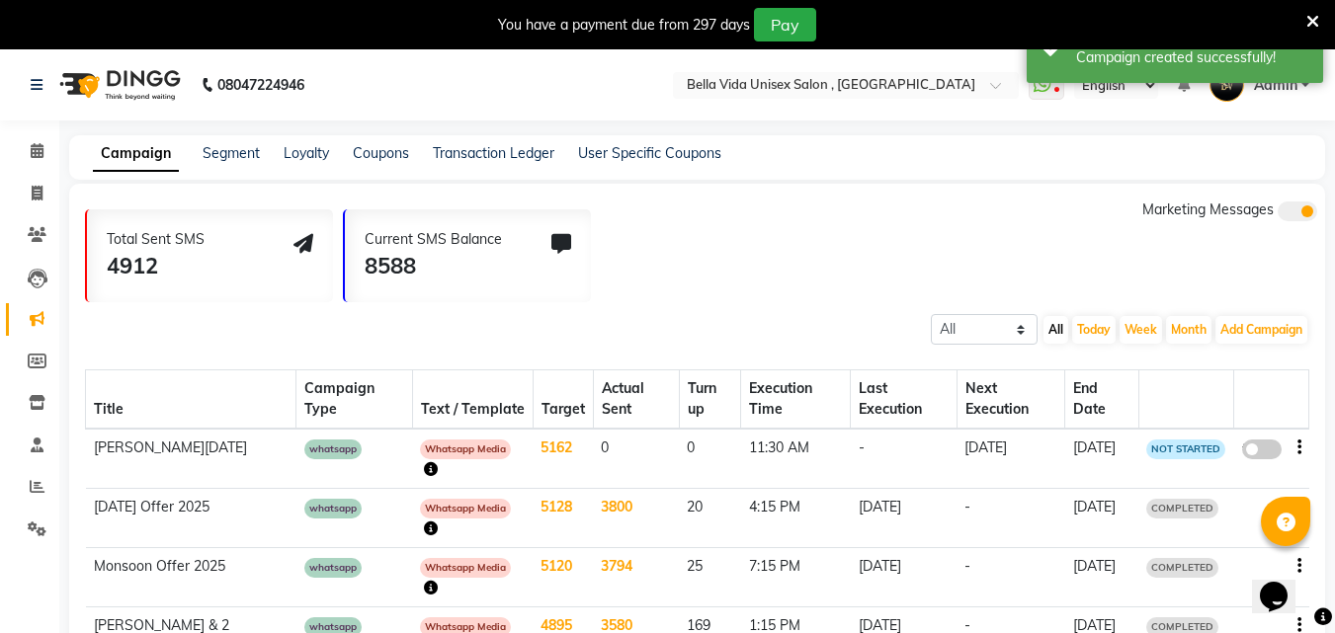
click at [424, 470] on icon "button" at bounding box center [431, 469] width 14 height 14
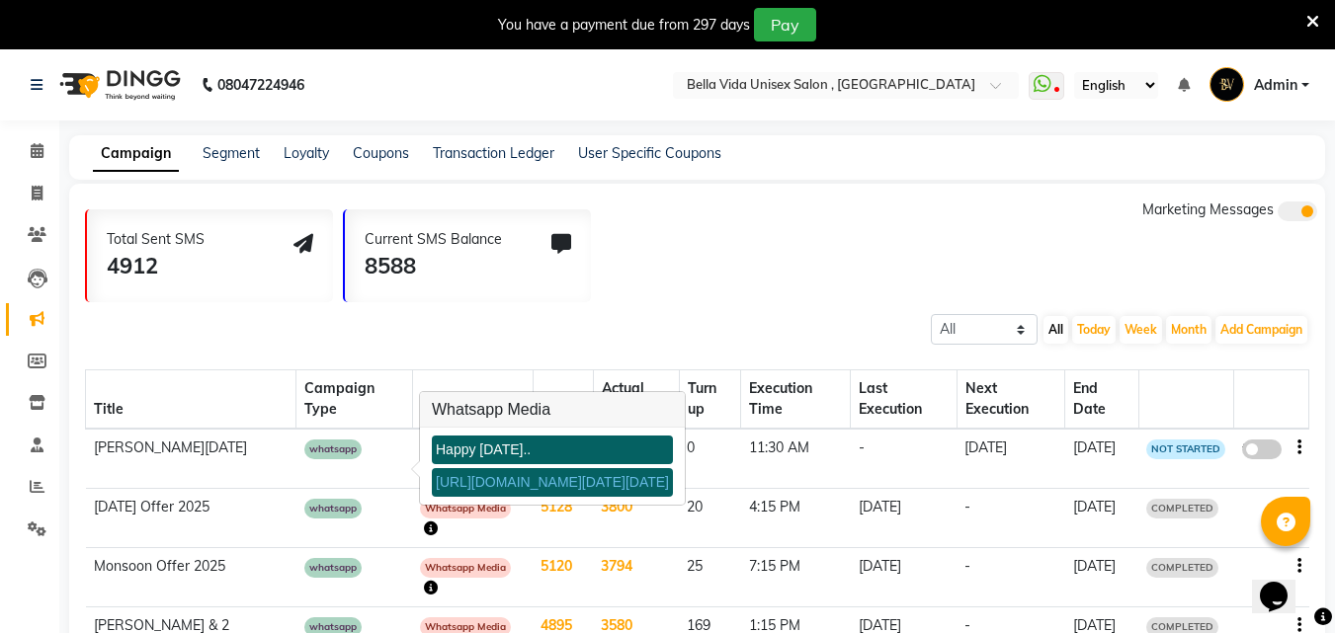
click at [474, 485] on link "https://img.dingg.app/bella_vida_unisex_salon__wakad/images/WhatsApp_Image_2025…" at bounding box center [552, 482] width 233 height 16
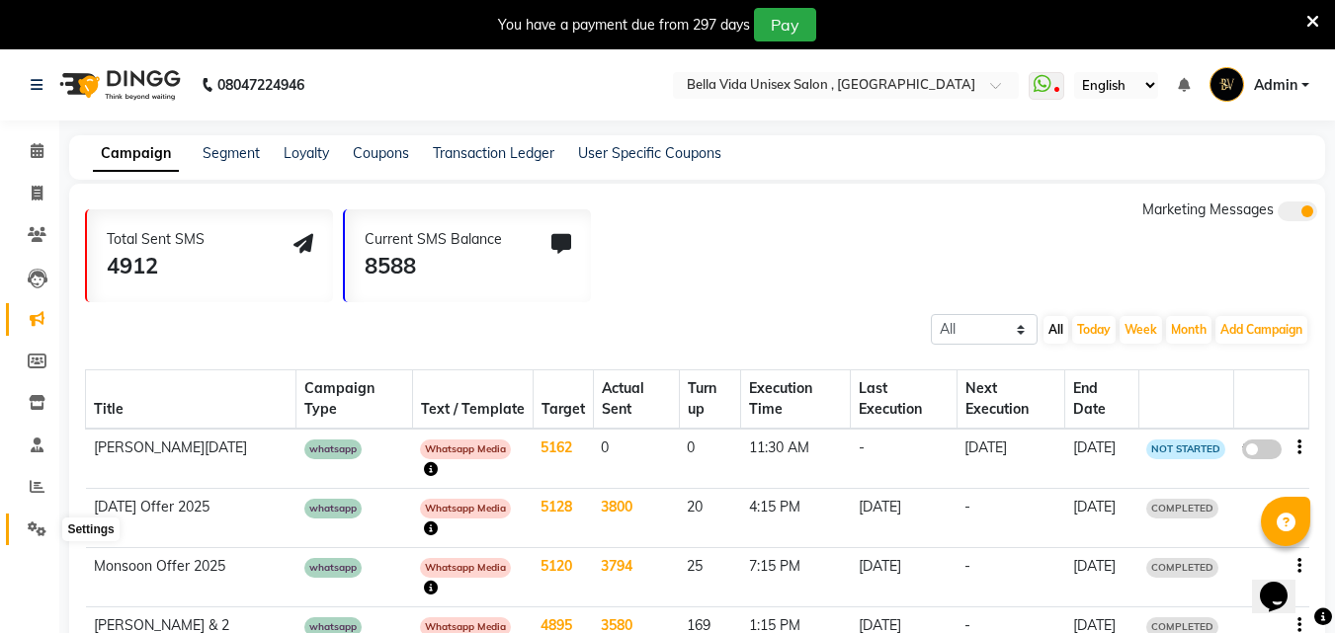
click at [30, 538] on span at bounding box center [37, 530] width 35 height 23
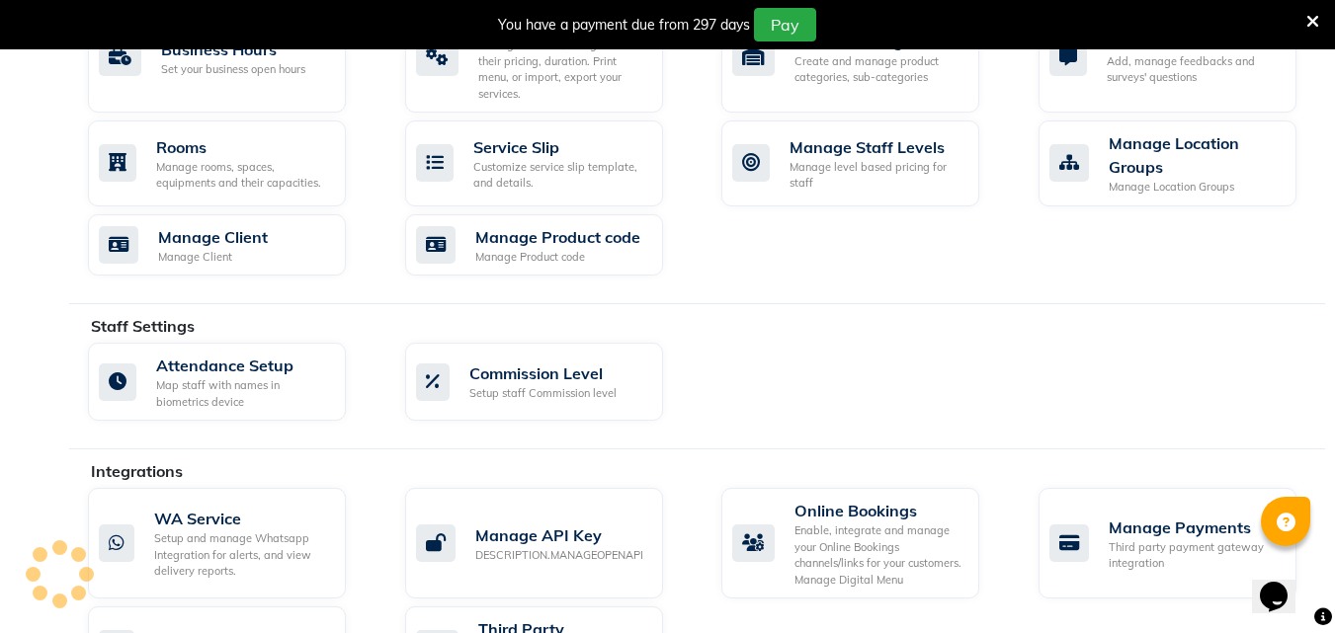
scroll to position [889, 0]
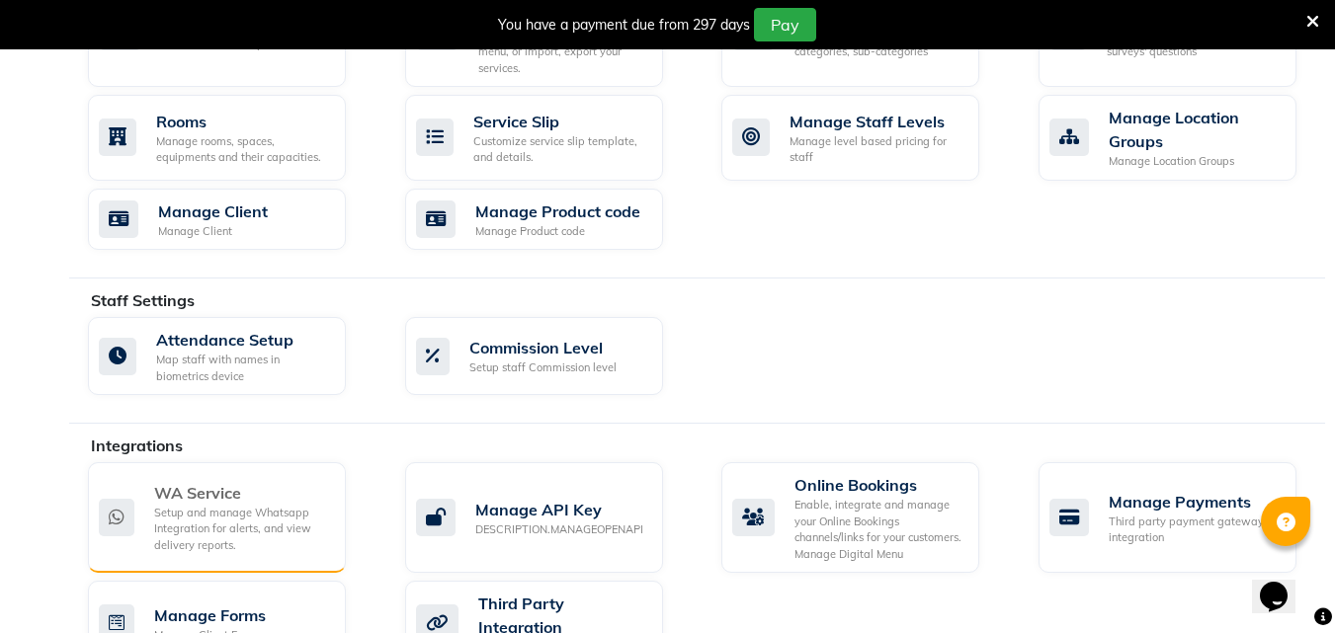
click at [193, 505] on div "Setup and manage Whatsapp Integration for alerts, and view delivery reports." at bounding box center [242, 529] width 176 height 49
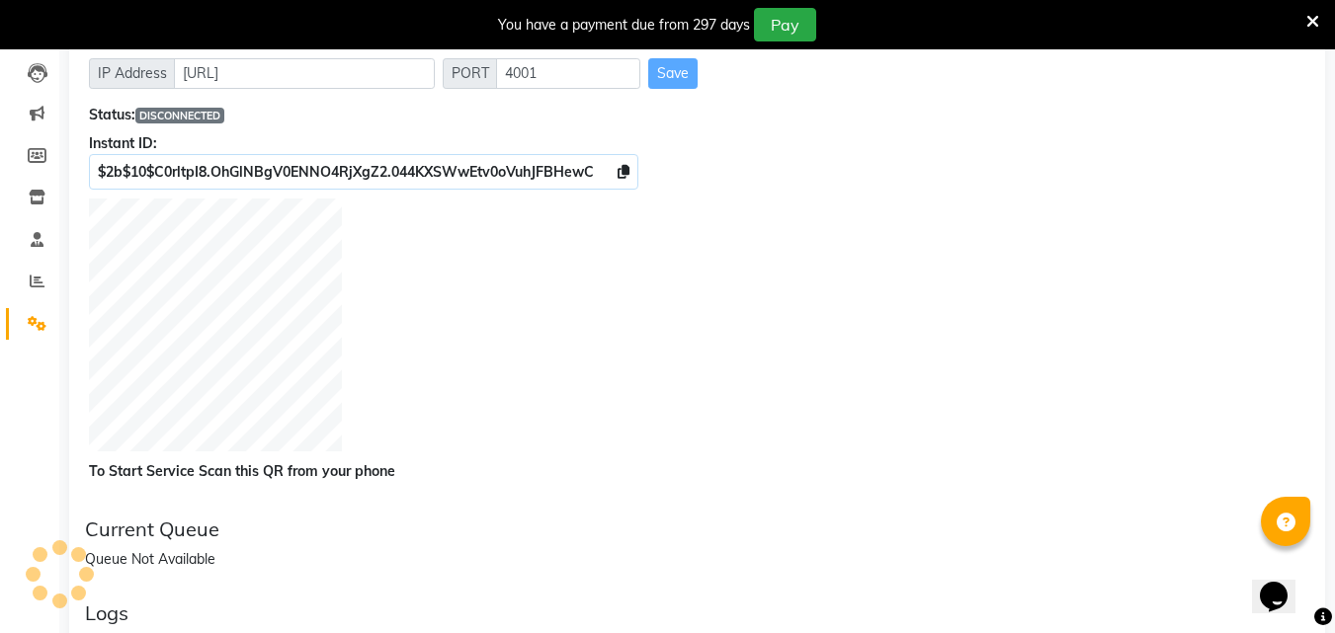
scroll to position [65, 0]
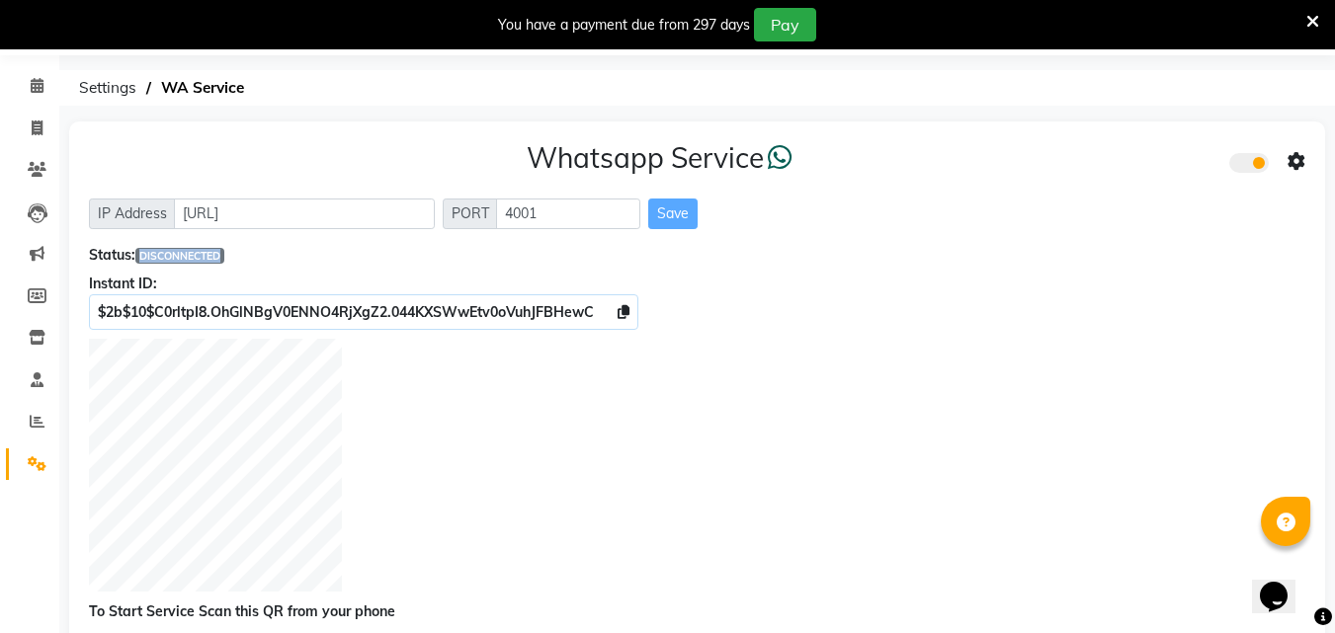
drag, startPoint x: 143, startPoint y: 251, endPoint x: 239, endPoint y: 251, distance: 95.8
click at [239, 251] on div "Status: DISCONNECTED" at bounding box center [697, 255] width 1216 height 21
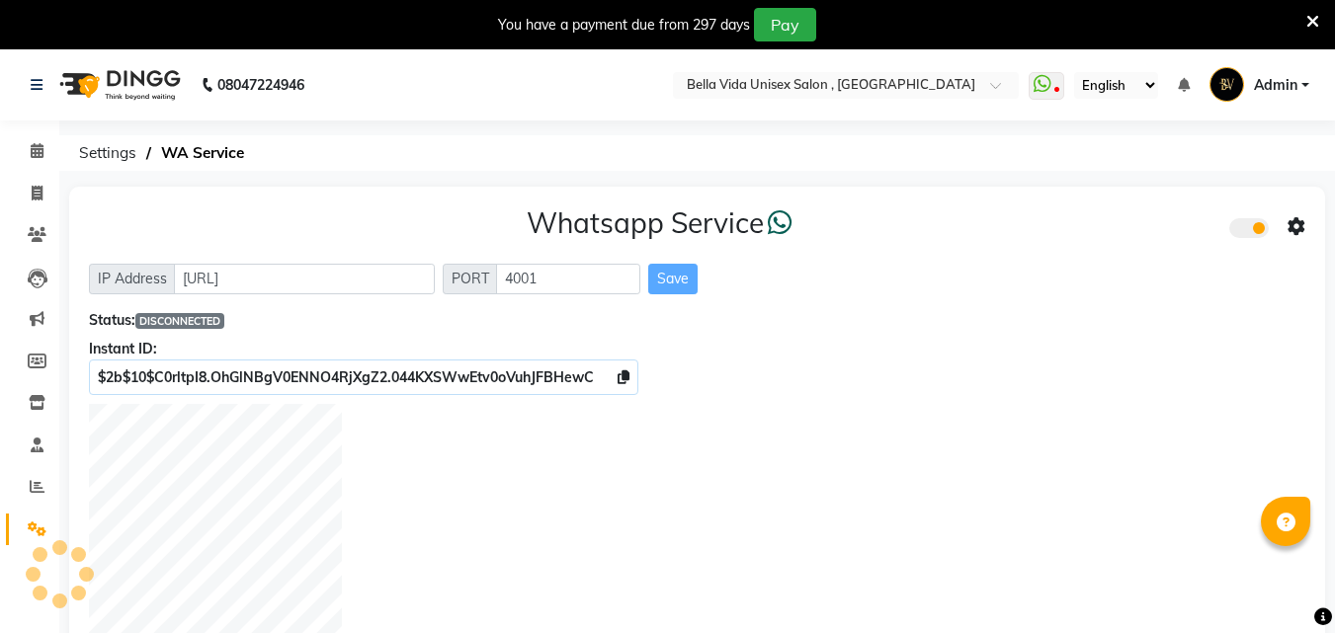
scroll to position [198, 0]
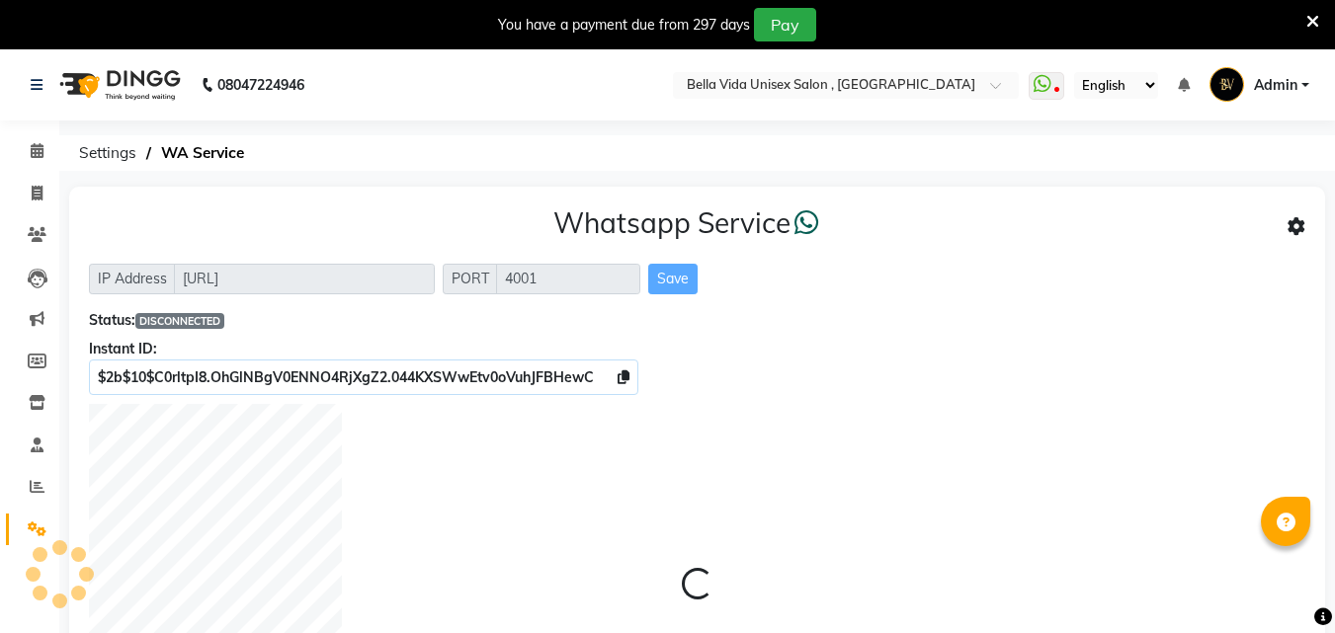
select select "en"
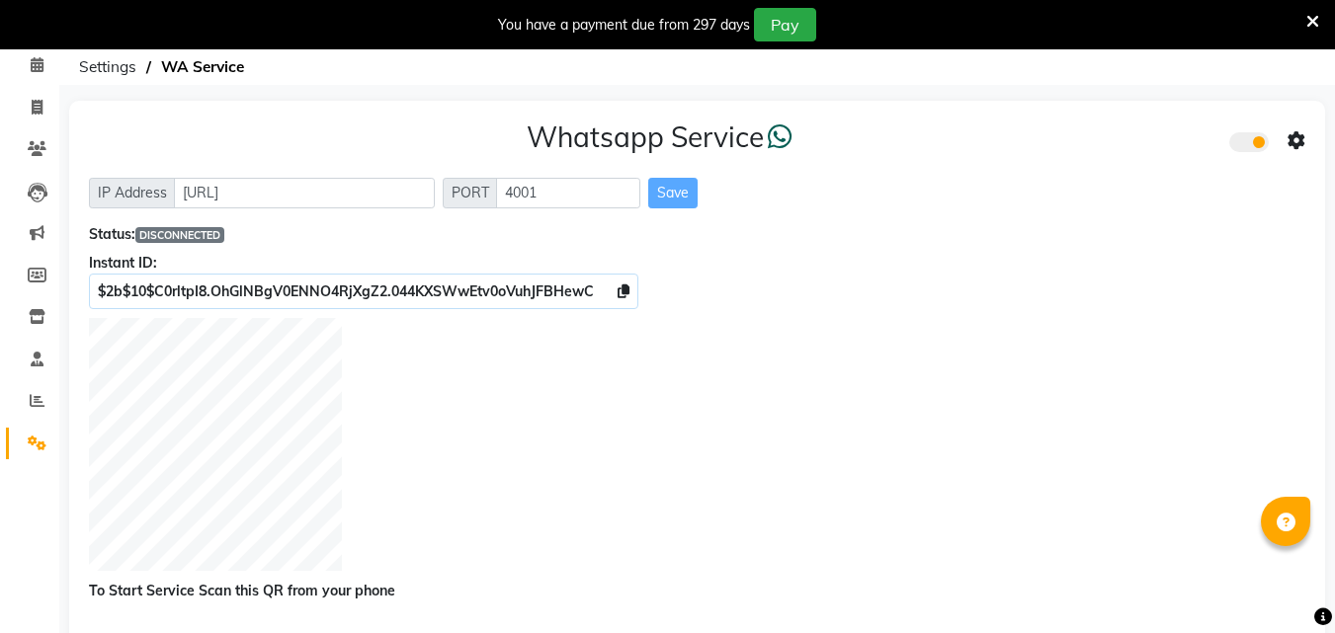
scroll to position [99, 0]
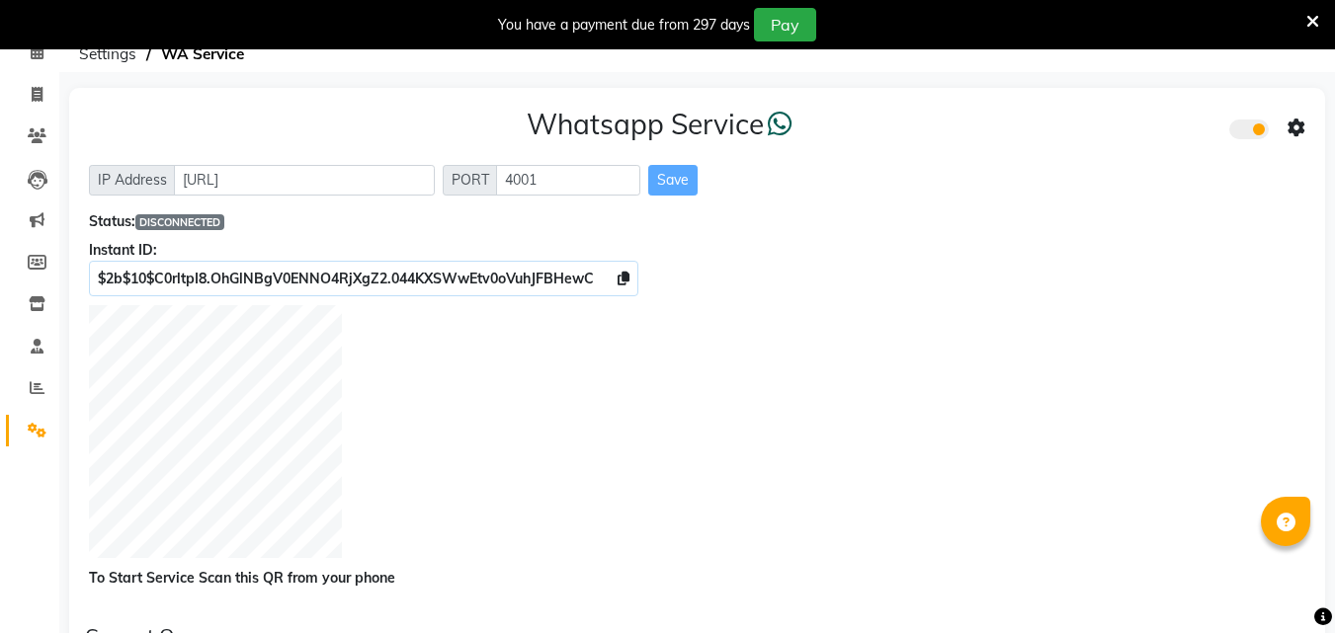
click at [1259, 130] on span at bounding box center [1249, 130] width 40 height 20
click at [1244, 132] on input "checkbox" at bounding box center [1244, 132] width 0 height 0
click at [1259, 130] on span at bounding box center [1249, 130] width 40 height 20
click at [1244, 132] on input "checkbox" at bounding box center [1244, 132] width 0 height 0
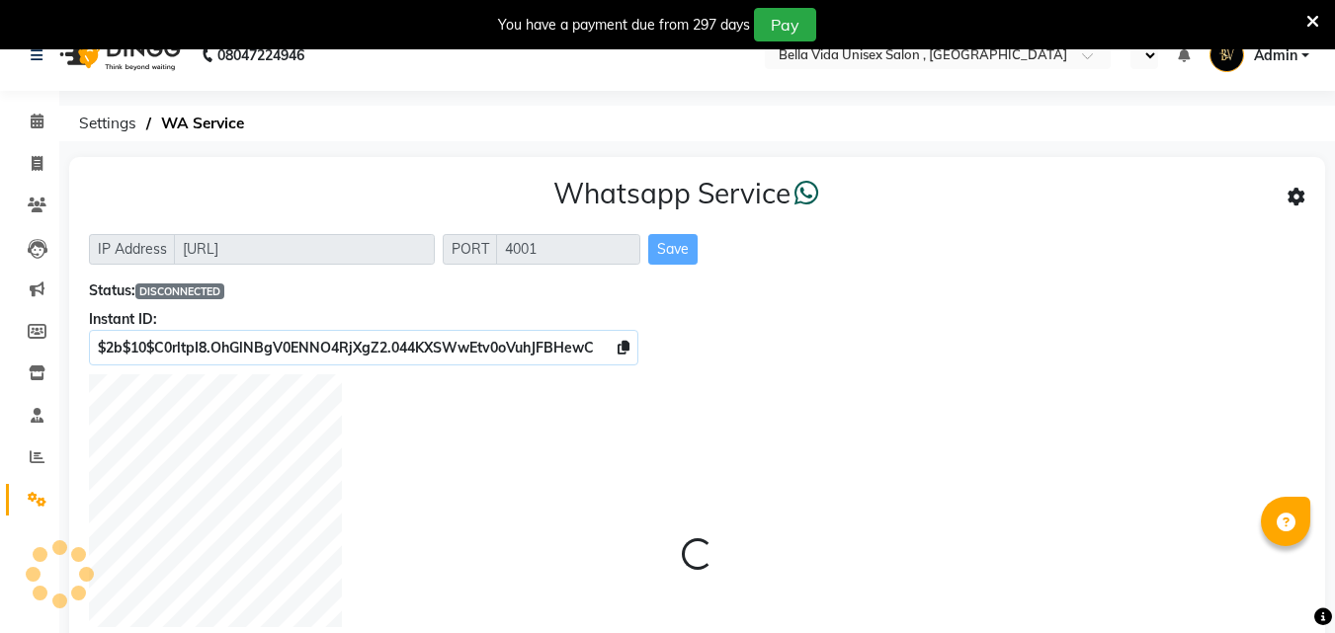
scroll to position [99, 0]
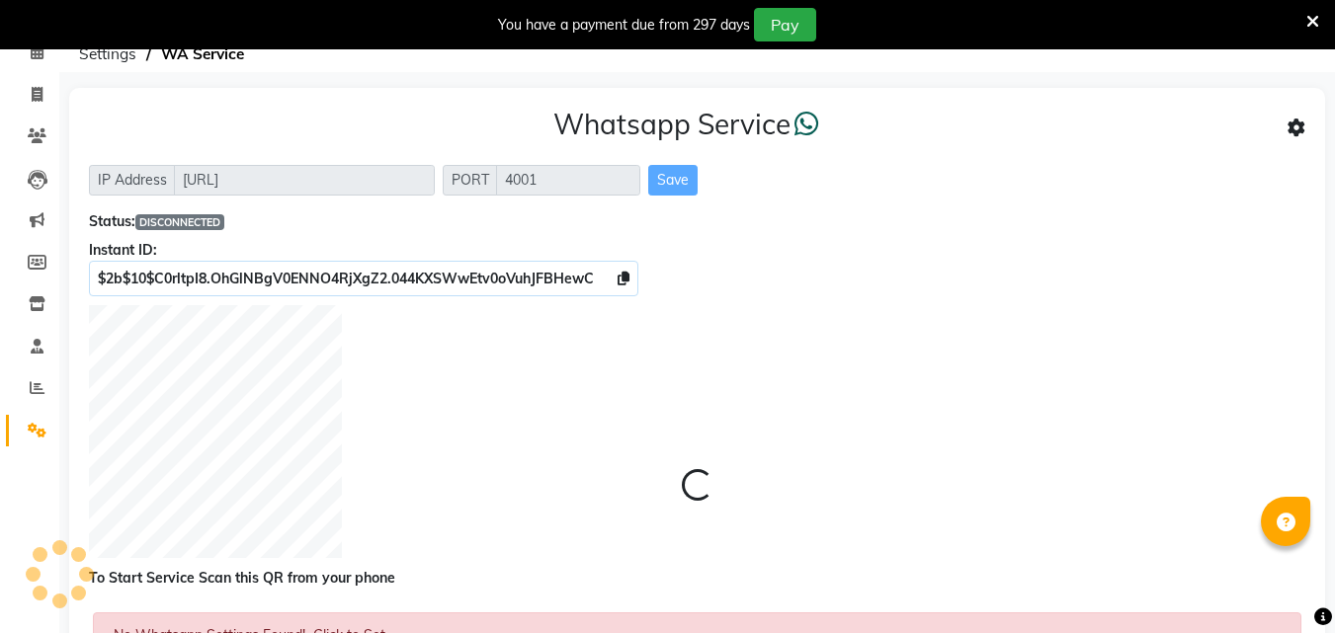
select select "en"
